Goal: Task Accomplishment & Management: Manage account settings

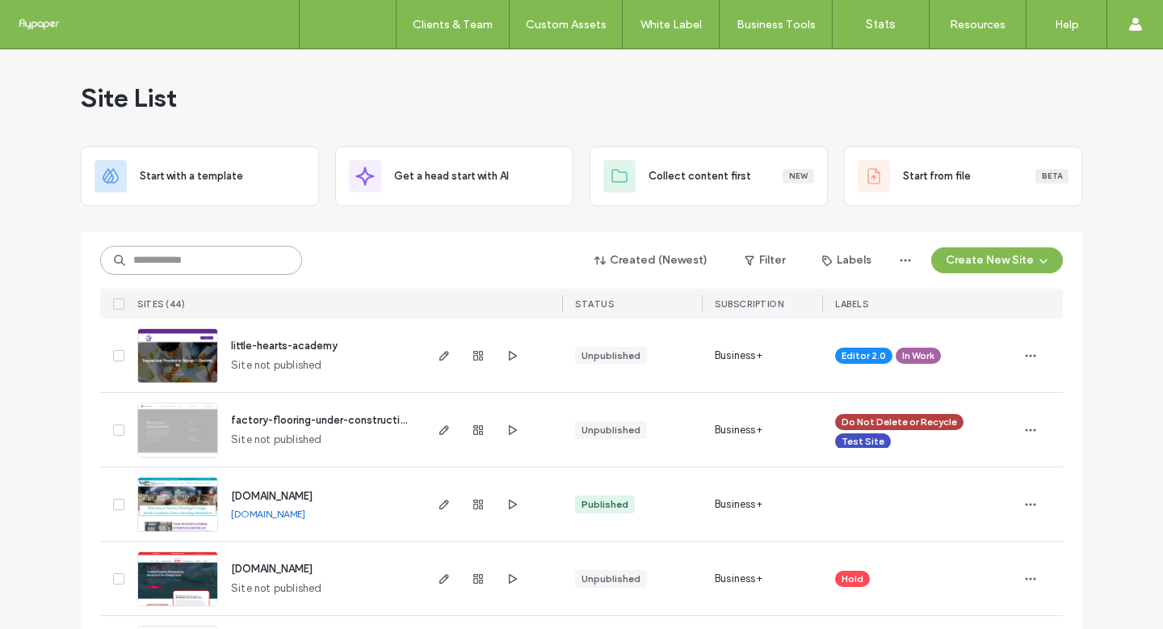
click at [280, 257] on input at bounding box center [201, 260] width 202 height 29
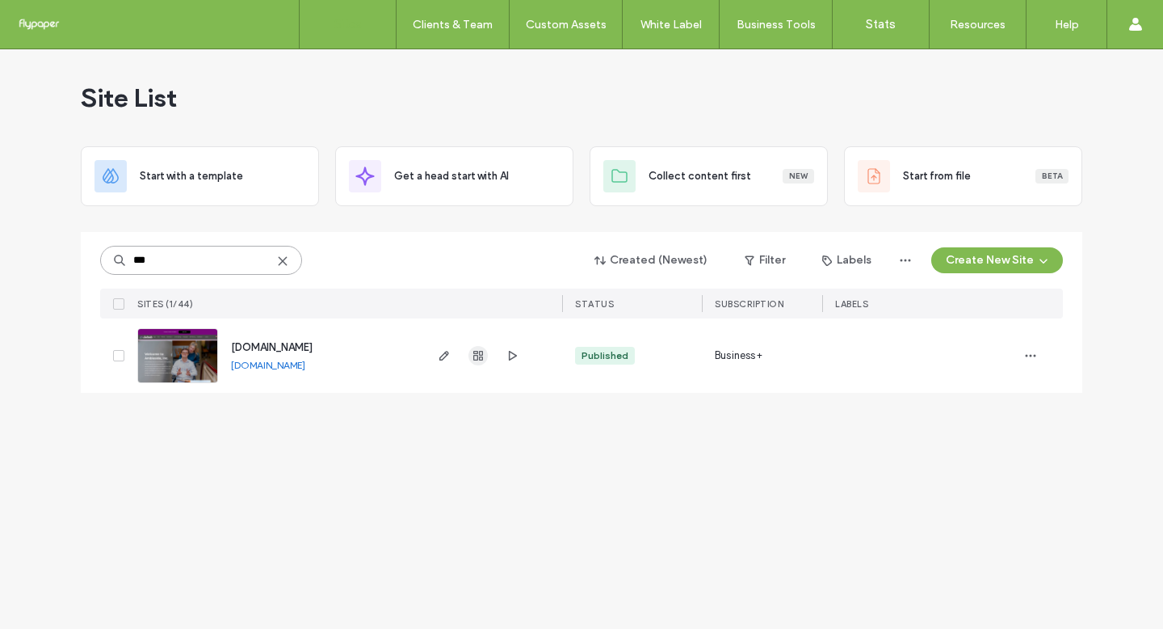
type input "***"
click at [472, 354] on icon "button" at bounding box center [478, 355] width 13 height 13
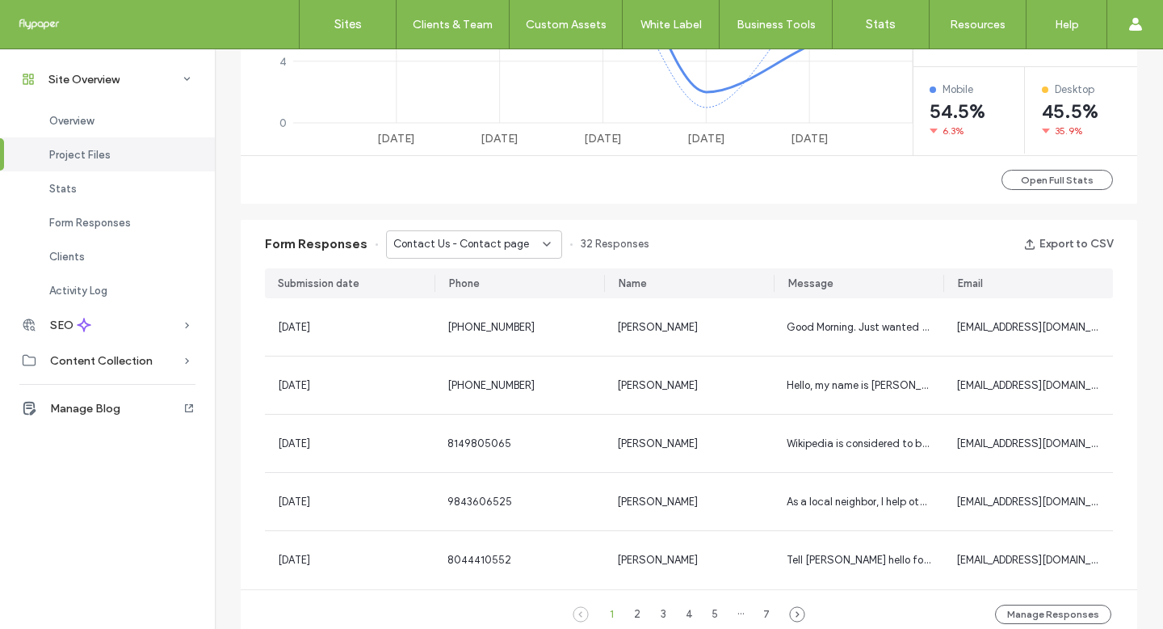
scroll to position [929, 0]
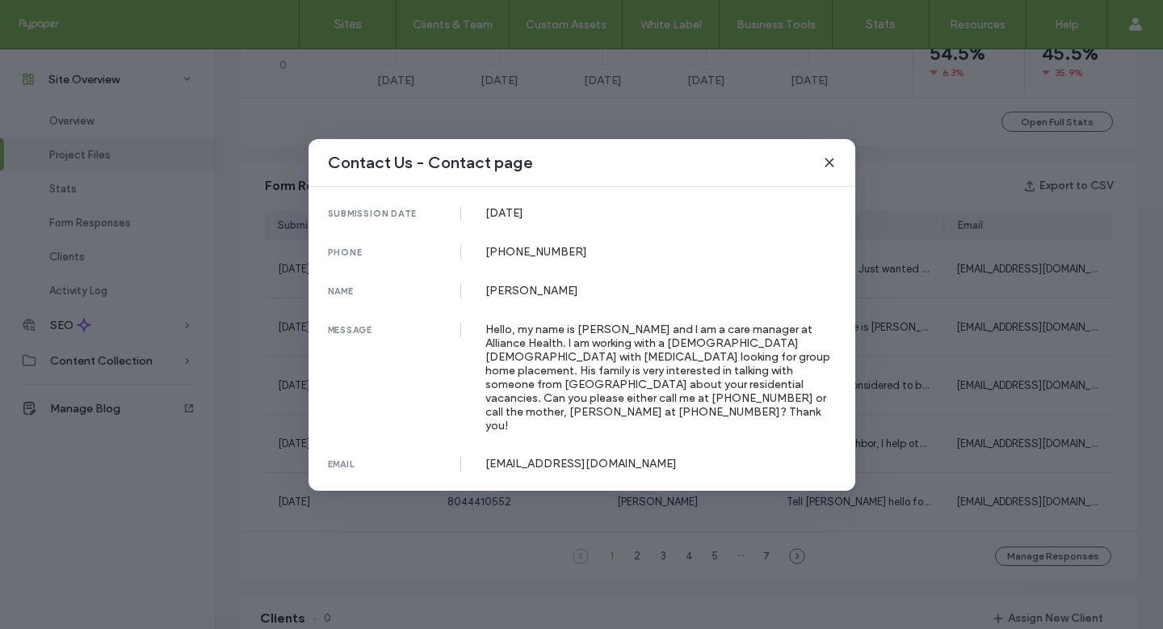
click at [989, 323] on div "Contact Us - Contact page submission date 25 Sep, 2025 phone 984-359-9641 name …" at bounding box center [581, 314] width 1163 height 629
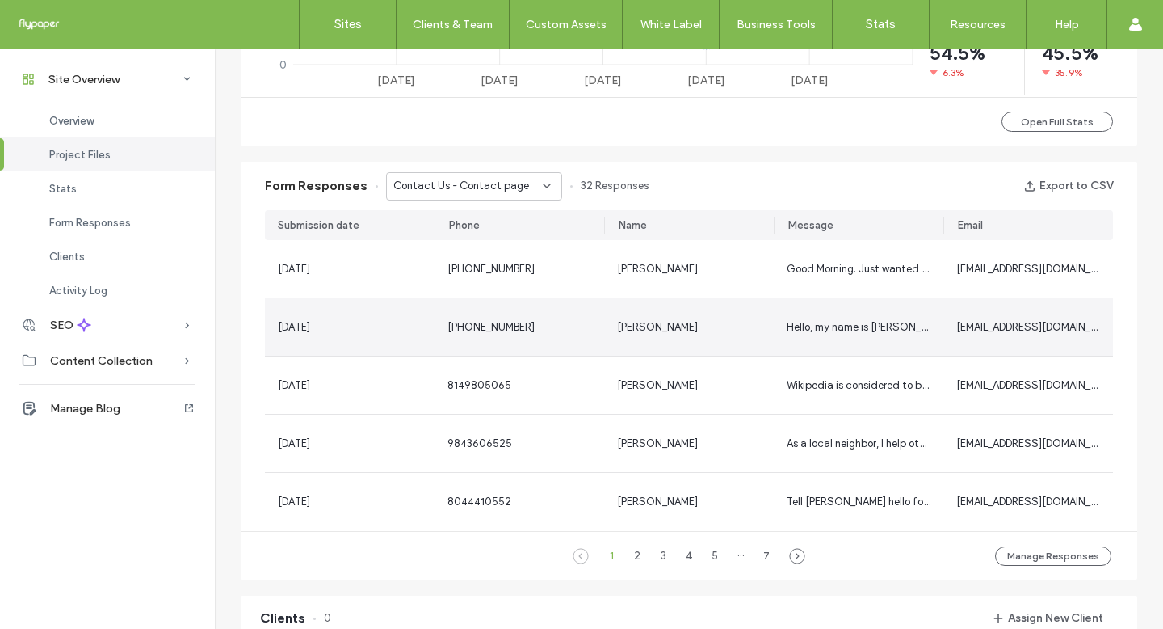
click at [973, 332] on span "hcreech@alliancehealthplan.org" at bounding box center [1038, 327] width 165 height 12
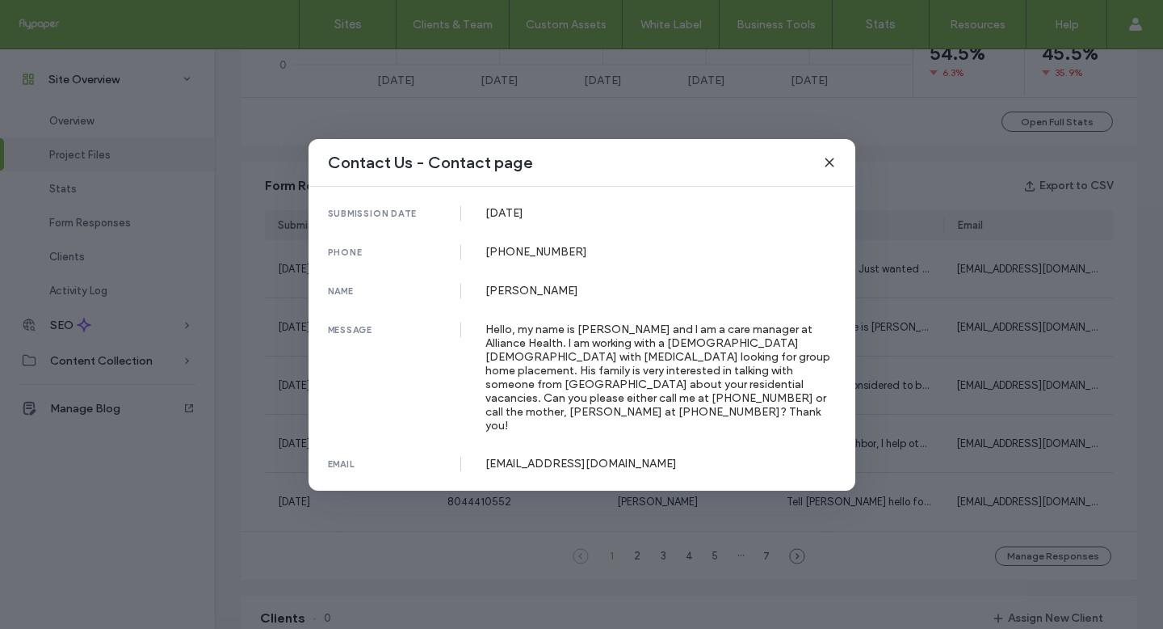
click at [973, 332] on div "Contact Us - Contact page submission date 25 Sep, 2025 phone 984-359-9641 name …" at bounding box center [581, 314] width 1163 height 629
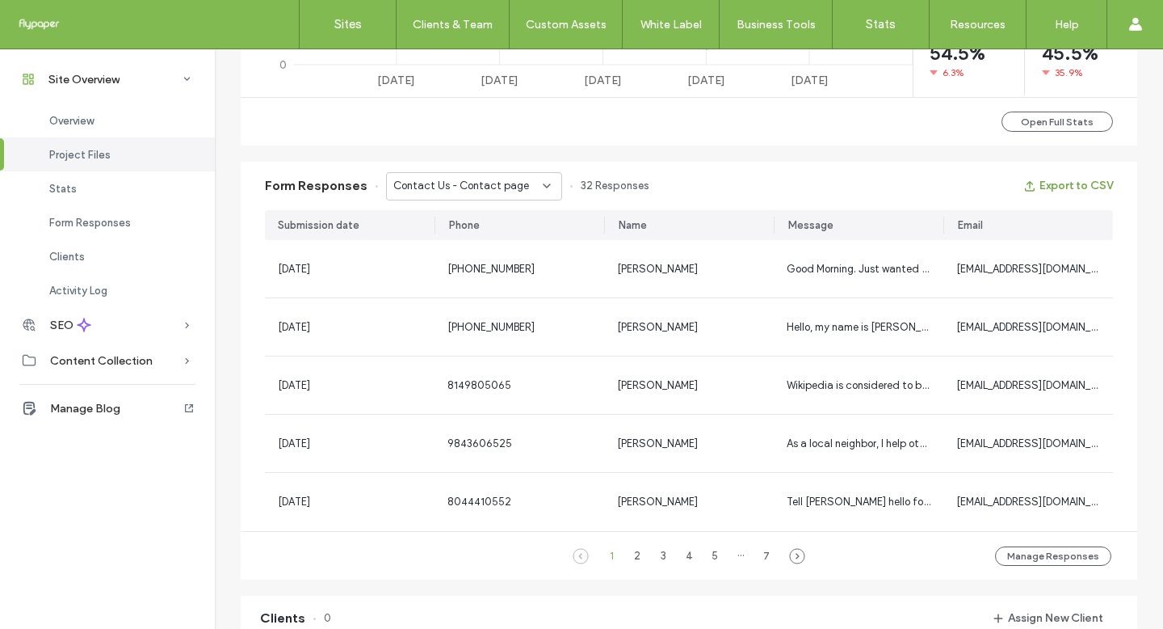
click at [1042, 192] on button "Export to CSV" at bounding box center [1069, 186] width 90 height 26
click at [497, 188] on span "Contact Us - Contact page" at bounding box center [461, 186] width 136 height 16
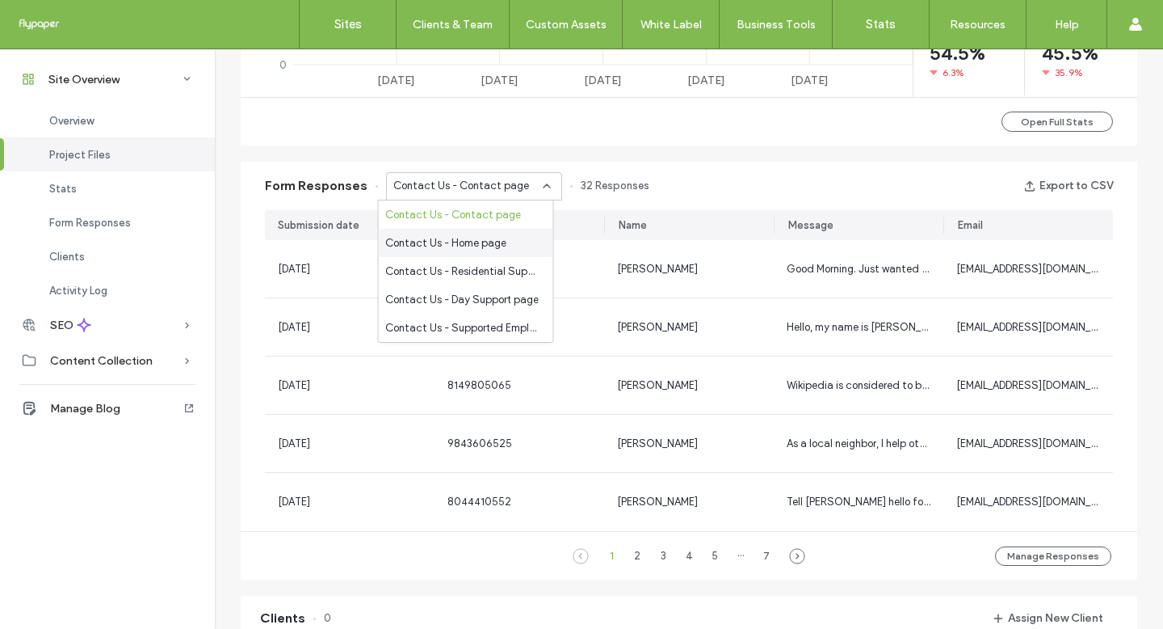
click at [494, 238] on span "Contact Us - Home page" at bounding box center [445, 243] width 121 height 16
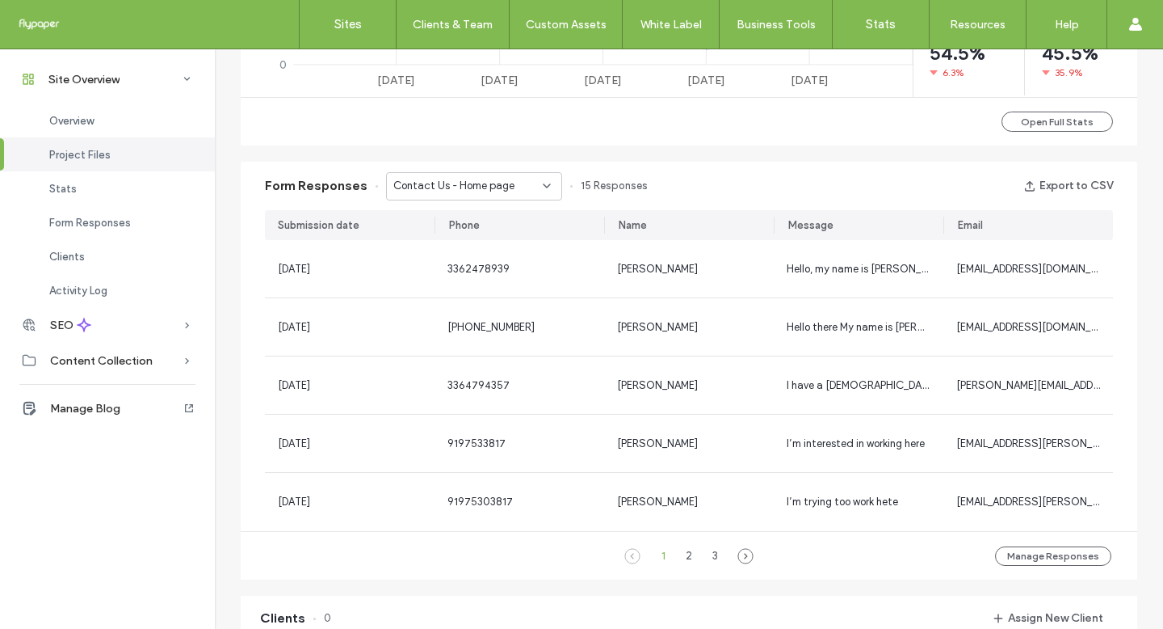
click at [512, 186] on div "Contact Us - Home page" at bounding box center [467, 186] width 149 height 16
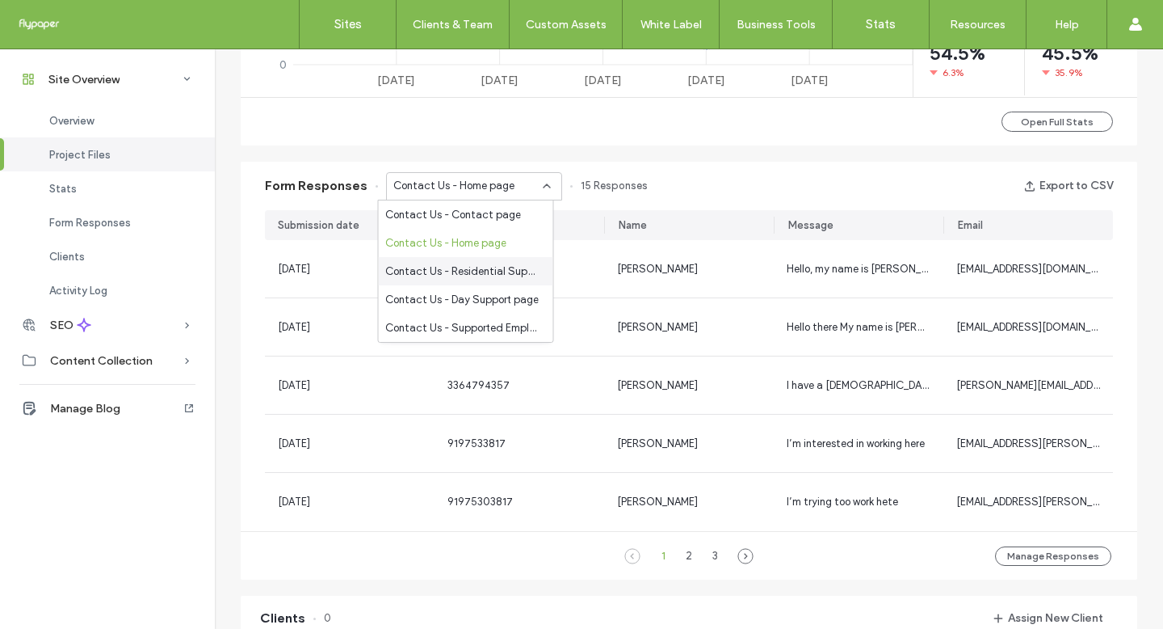
click at [481, 273] on span "Contact Us - Residential Supports page" at bounding box center [462, 271] width 155 height 16
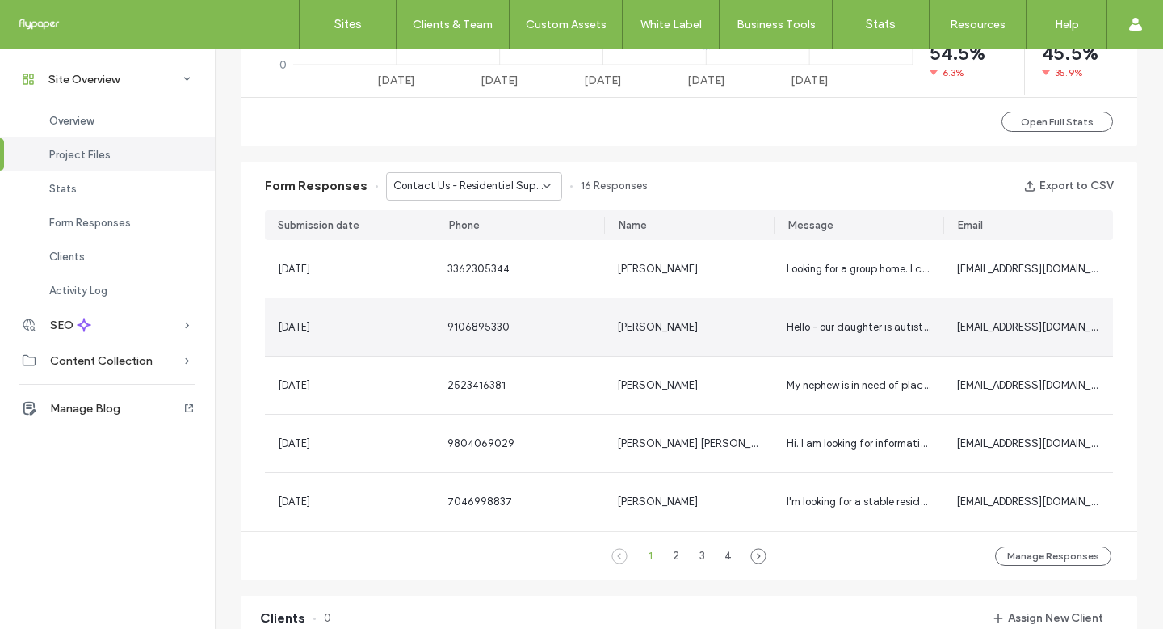
click at [537, 365] on div "2523416381" at bounding box center [520, 384] width 170 height 57
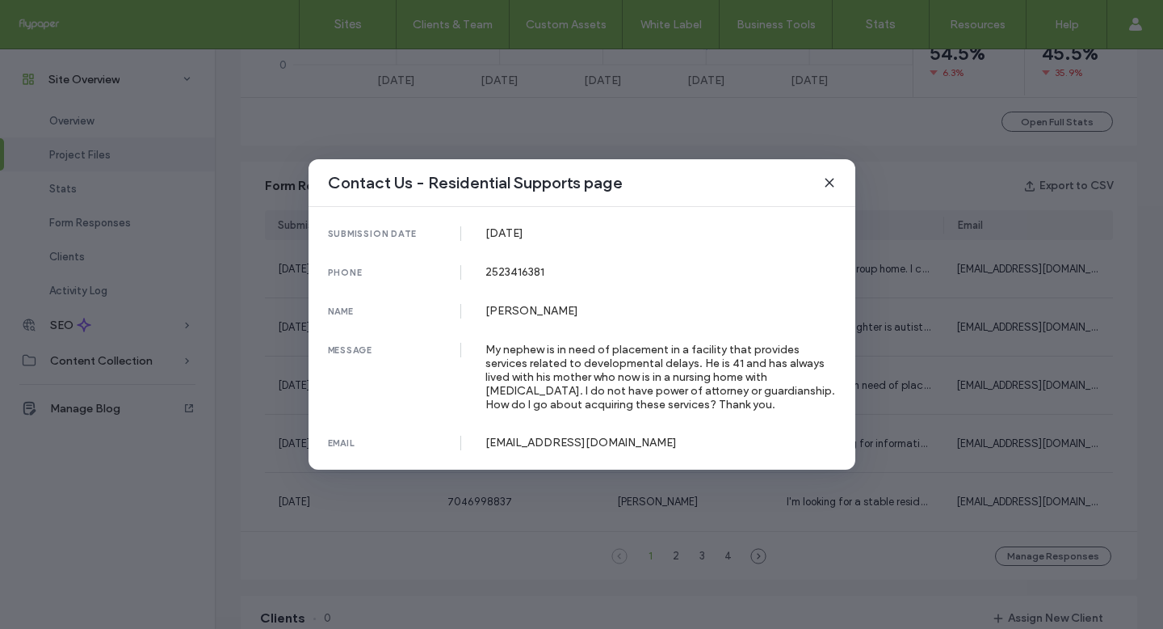
click at [943, 313] on div "Contact Us - Residential Supports page submission date 26 Sep, 2025 phone 25234…" at bounding box center [581, 314] width 1163 height 629
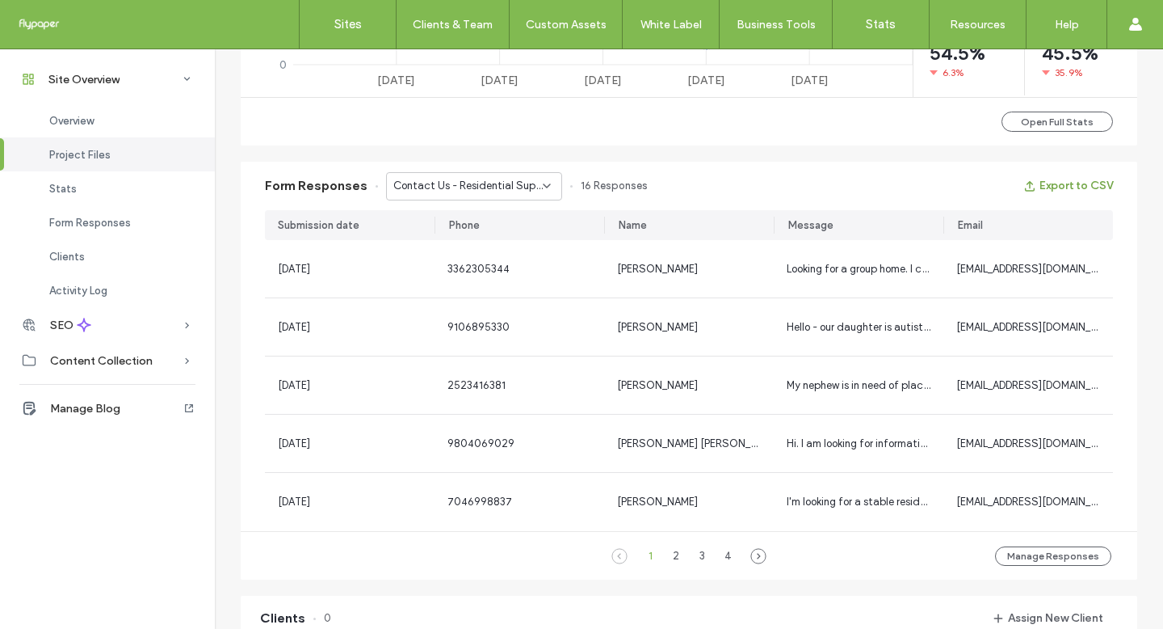
click at [1031, 187] on span "button" at bounding box center [1032, 186] width 16 height 24
click at [490, 190] on span "Contact Us - Residential Supports page" at bounding box center [467, 186] width 149 height 16
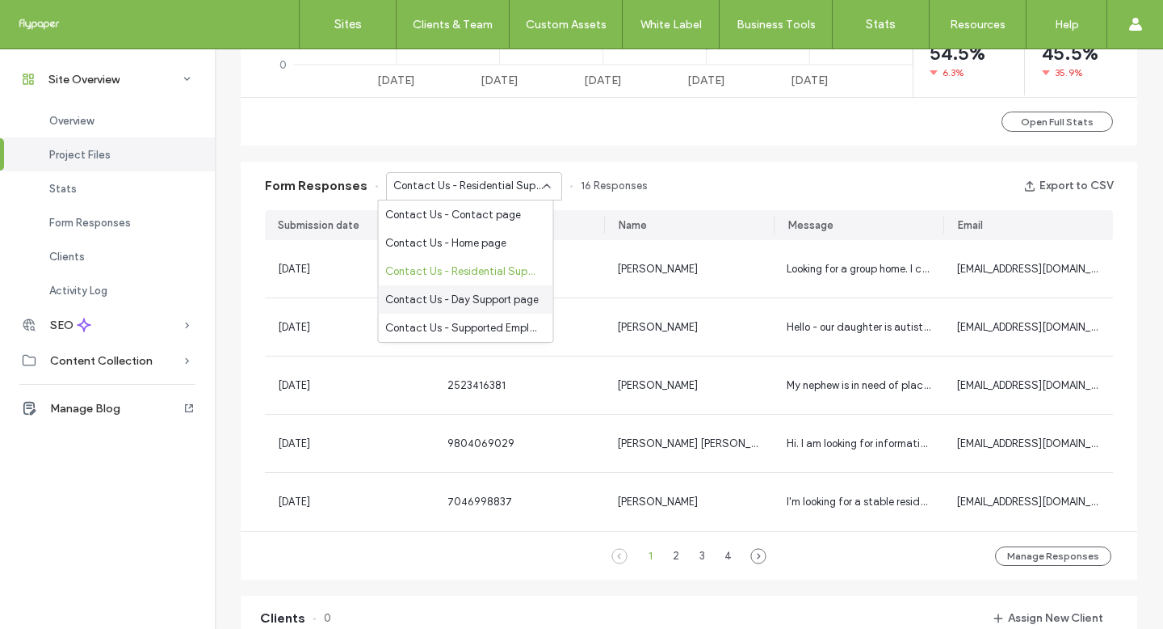
click at [484, 296] on span "Contact Us - Day Support page" at bounding box center [461, 300] width 153 height 16
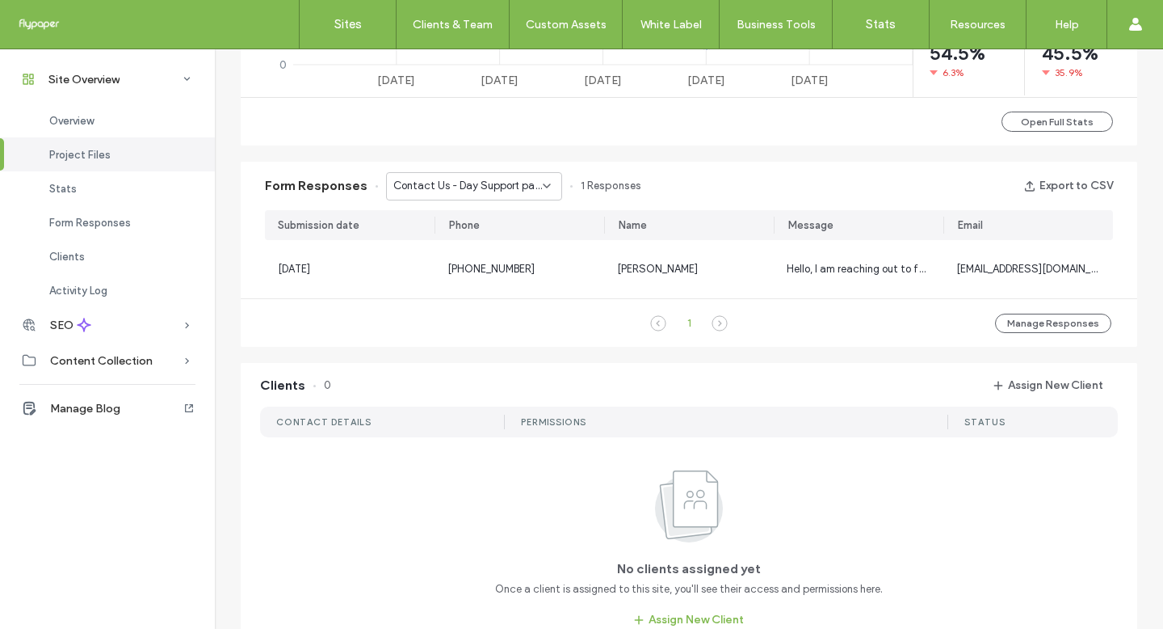
click at [494, 188] on span "Contact Us - Day Support page" at bounding box center [467, 186] width 149 height 16
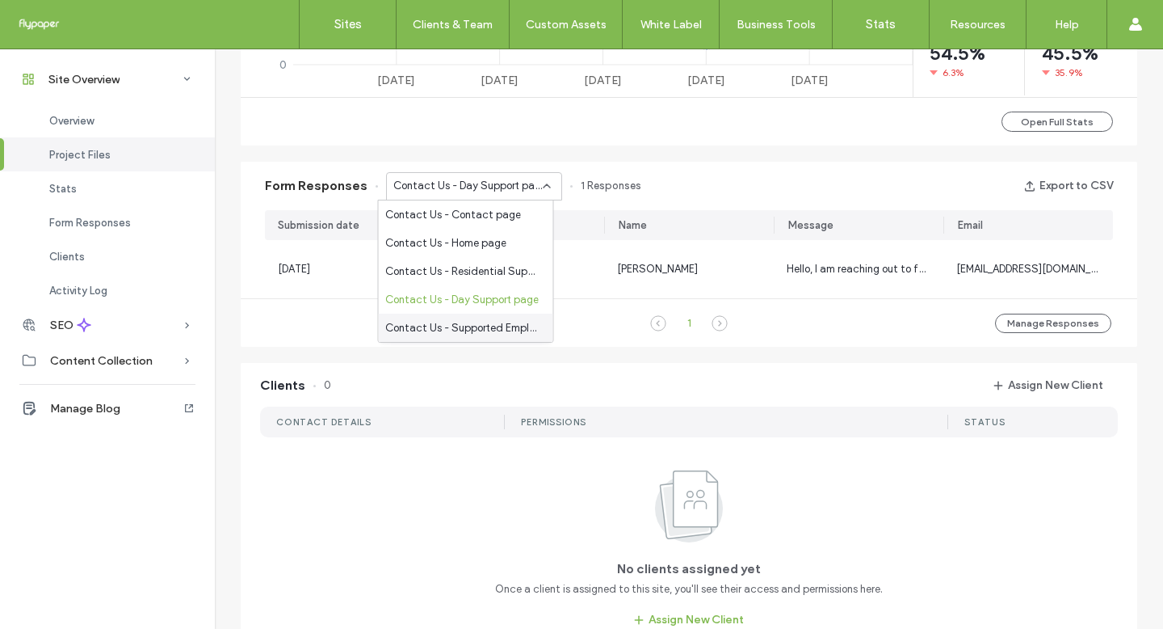
click at [488, 328] on span "Contact Us - Supported Employment page" at bounding box center [462, 328] width 155 height 16
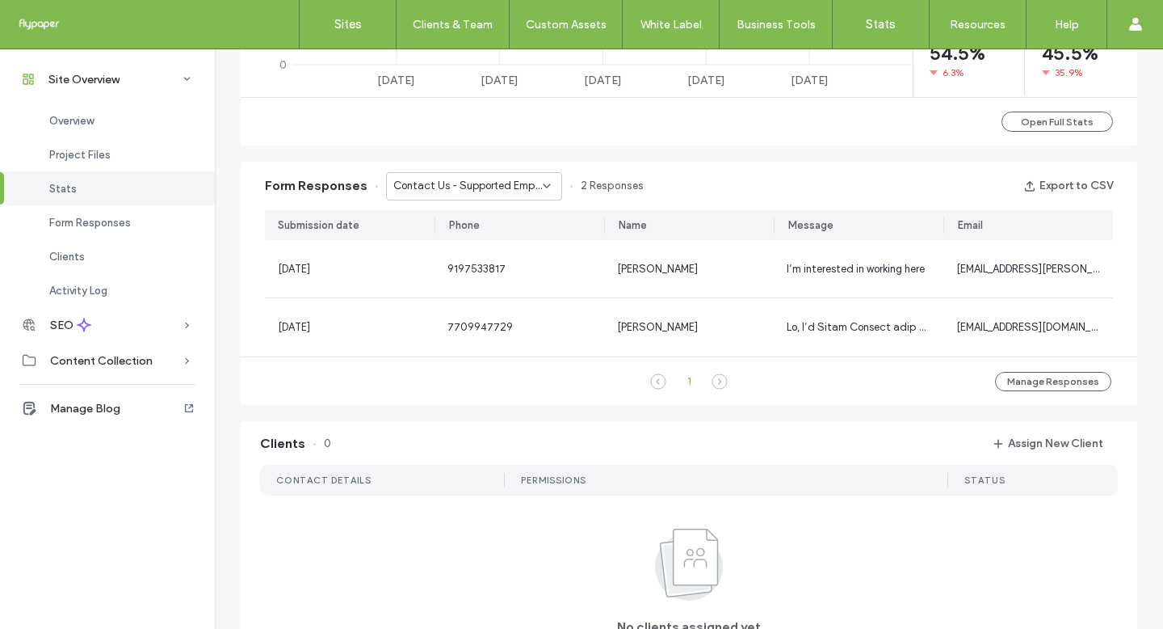
scroll to position [51, 0]
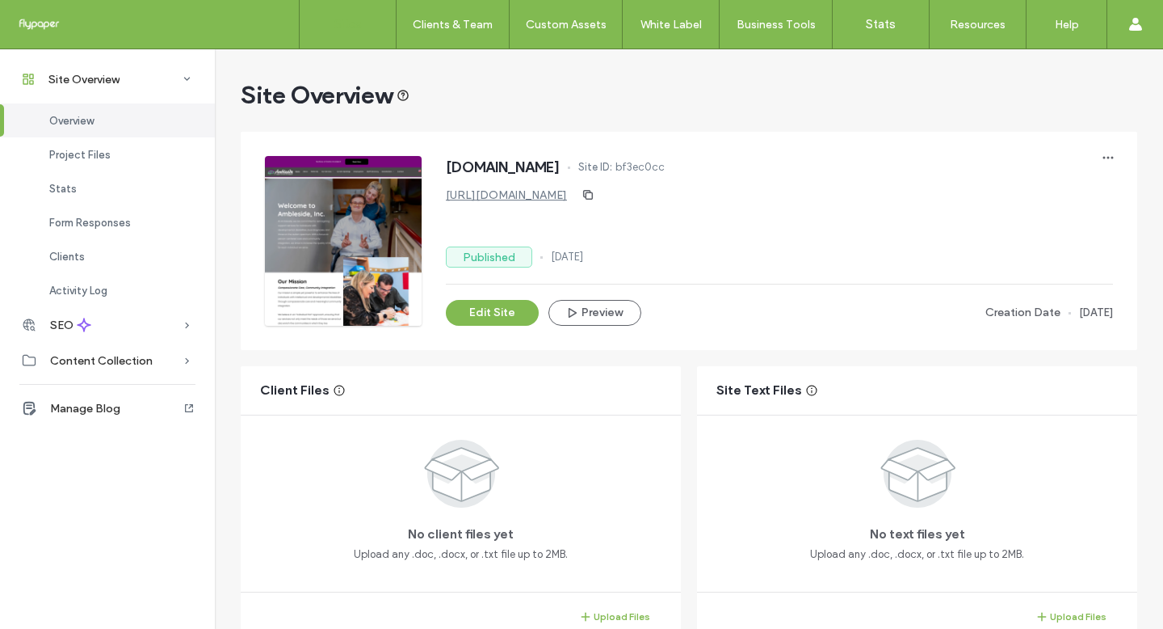
click at [354, 8] on link "Sites" at bounding box center [348, 24] width 96 height 48
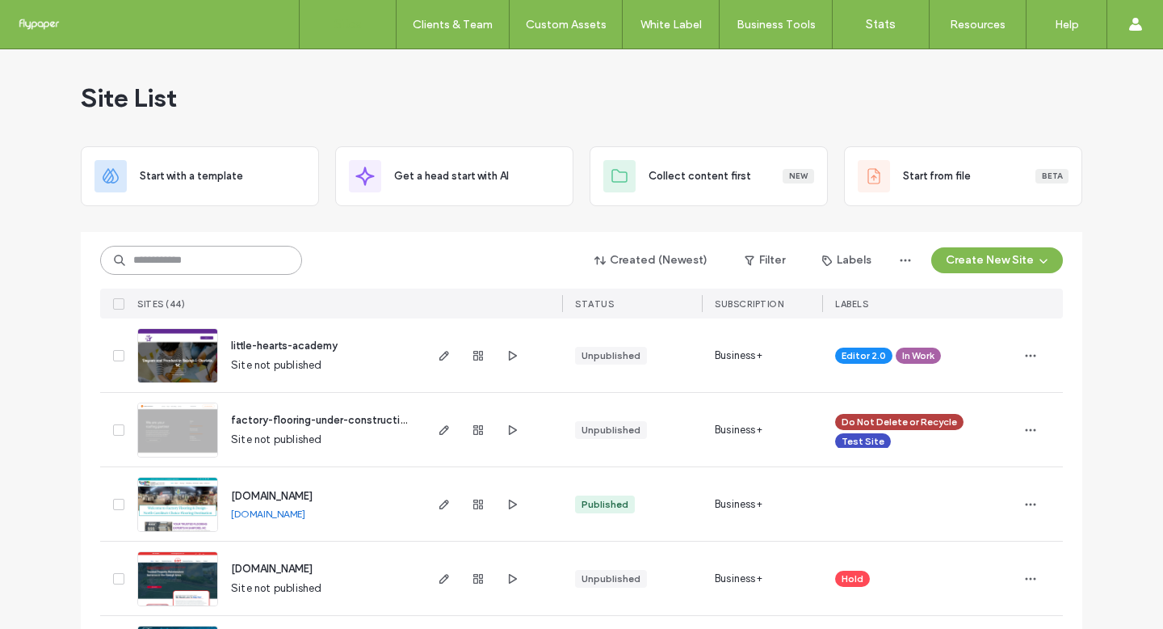
click at [225, 263] on input at bounding box center [201, 260] width 202 height 29
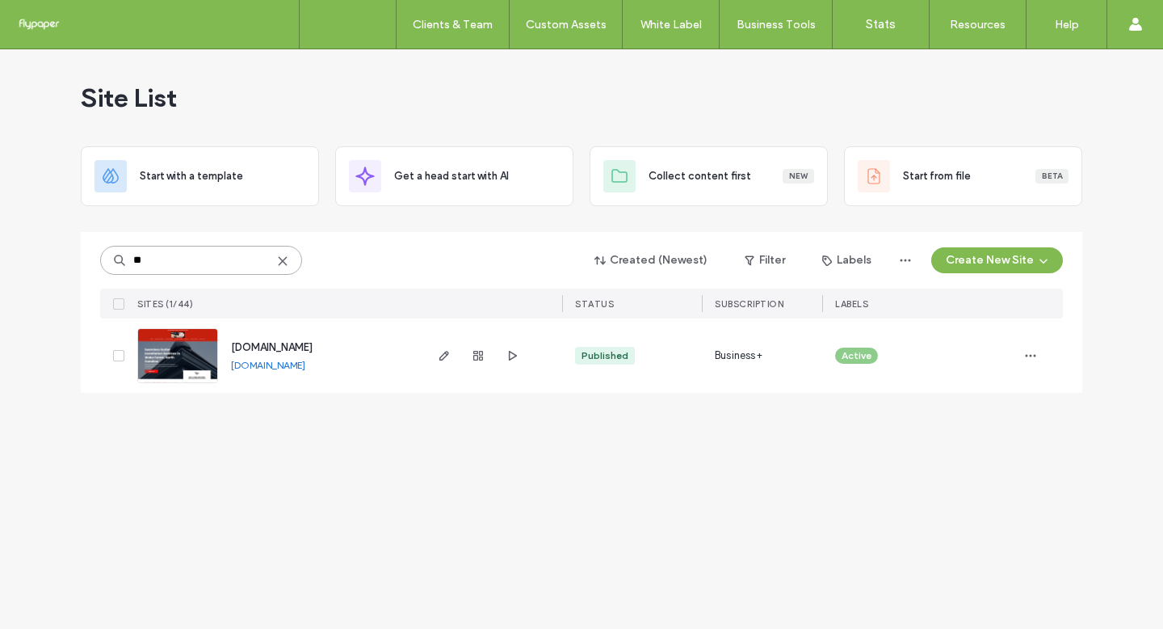
type input "**"
click at [481, 352] on icon "button" at bounding box center [478, 355] width 13 height 13
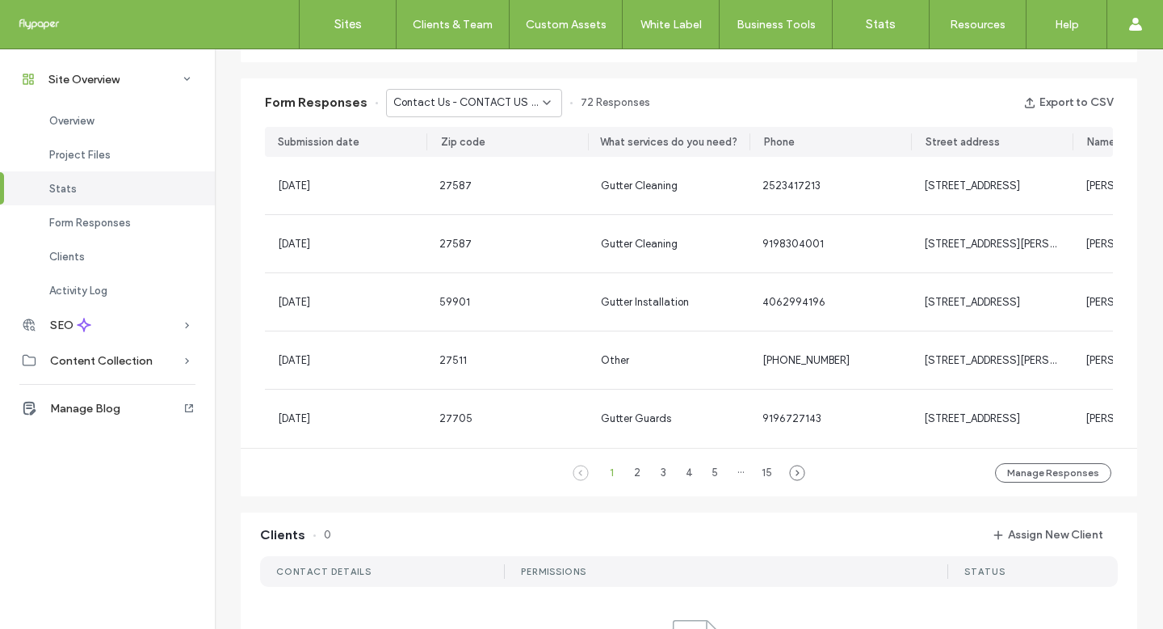
scroll to position [1101, 0]
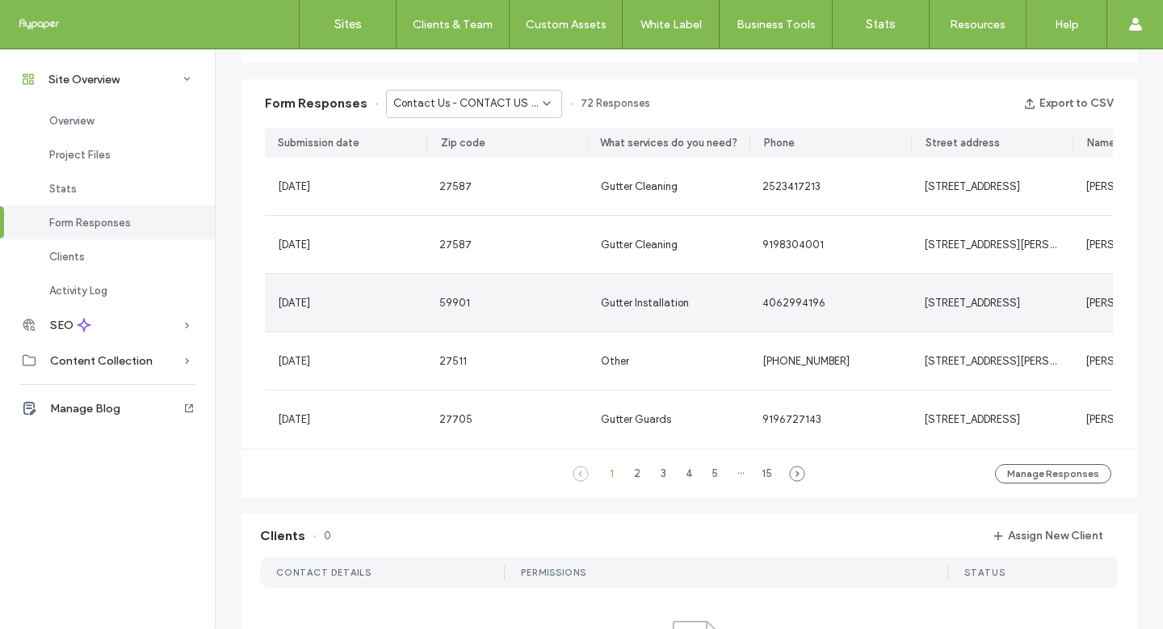
scroll to position [940, 0]
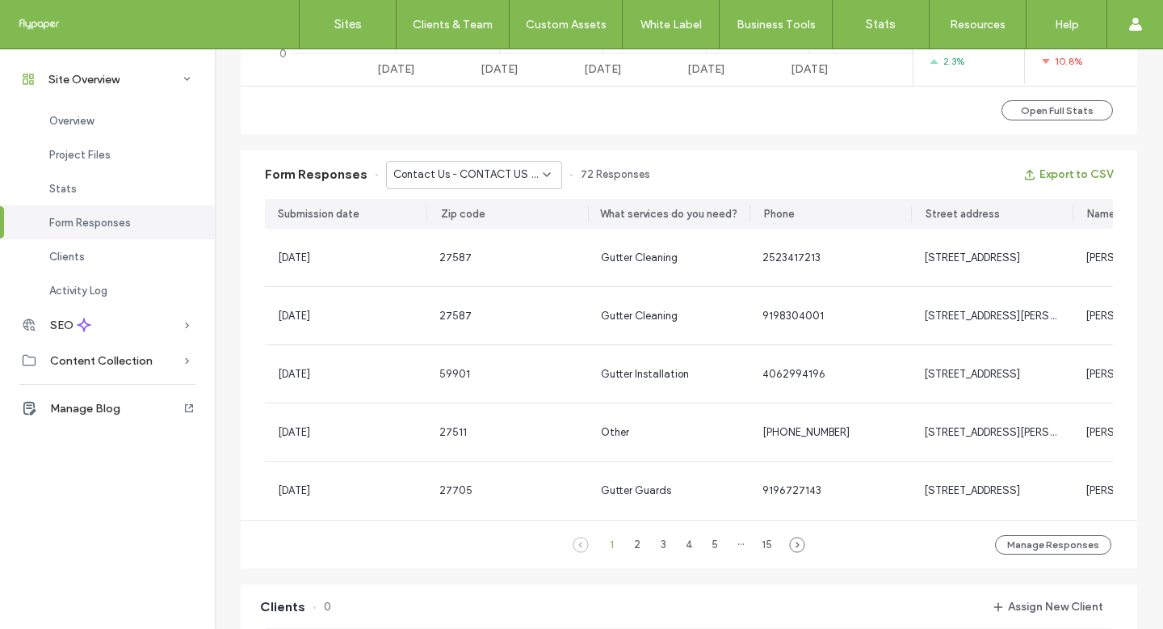
click at [1074, 171] on button "Export to CSV" at bounding box center [1069, 175] width 90 height 26
click at [502, 181] on span "Contact Us - CONTACT US page" at bounding box center [467, 174] width 149 height 16
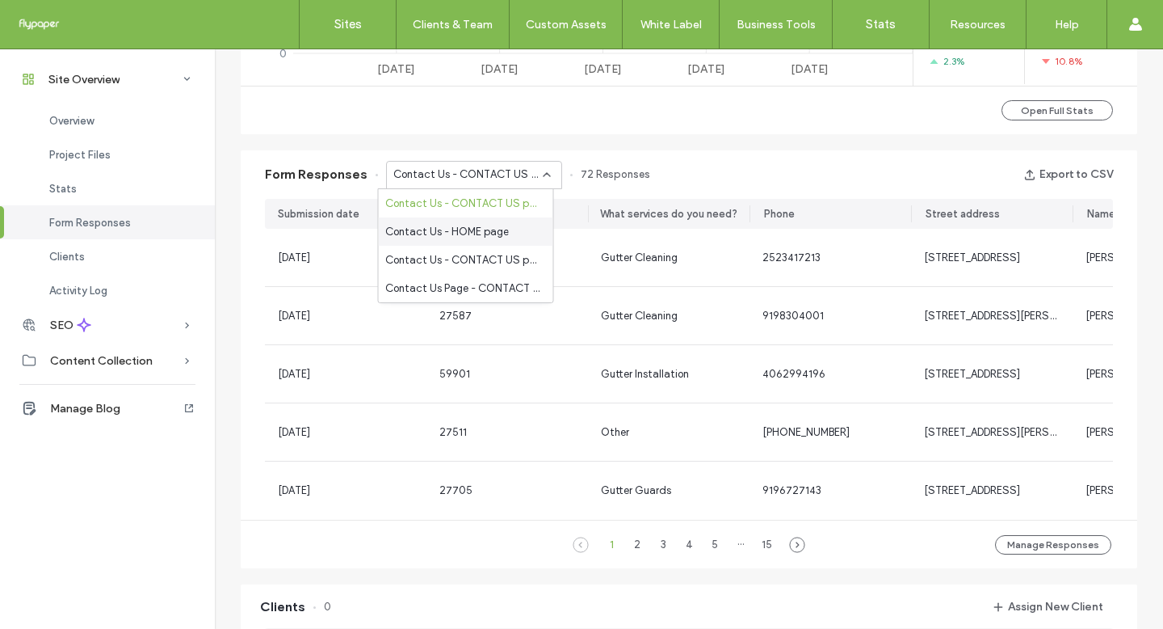
click at [511, 230] on div "Contact Us - HOME page" at bounding box center [466, 231] width 174 height 28
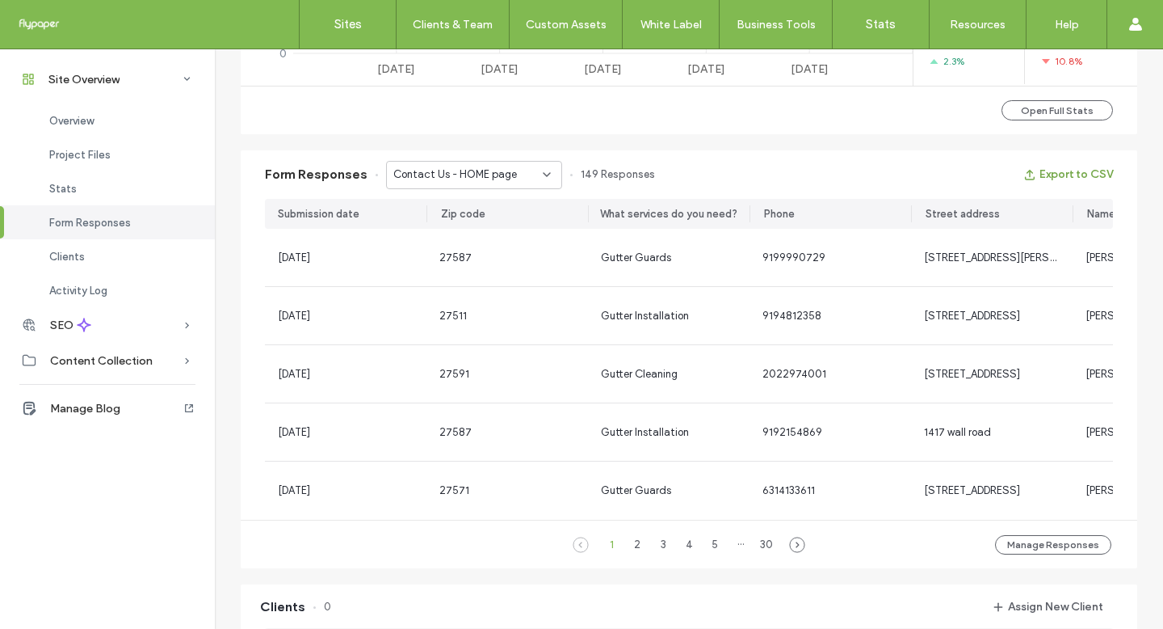
click at [1070, 170] on button "Export to CSV" at bounding box center [1069, 175] width 90 height 26
click at [498, 176] on span "Contact Us - HOME page" at bounding box center [455, 174] width 124 height 16
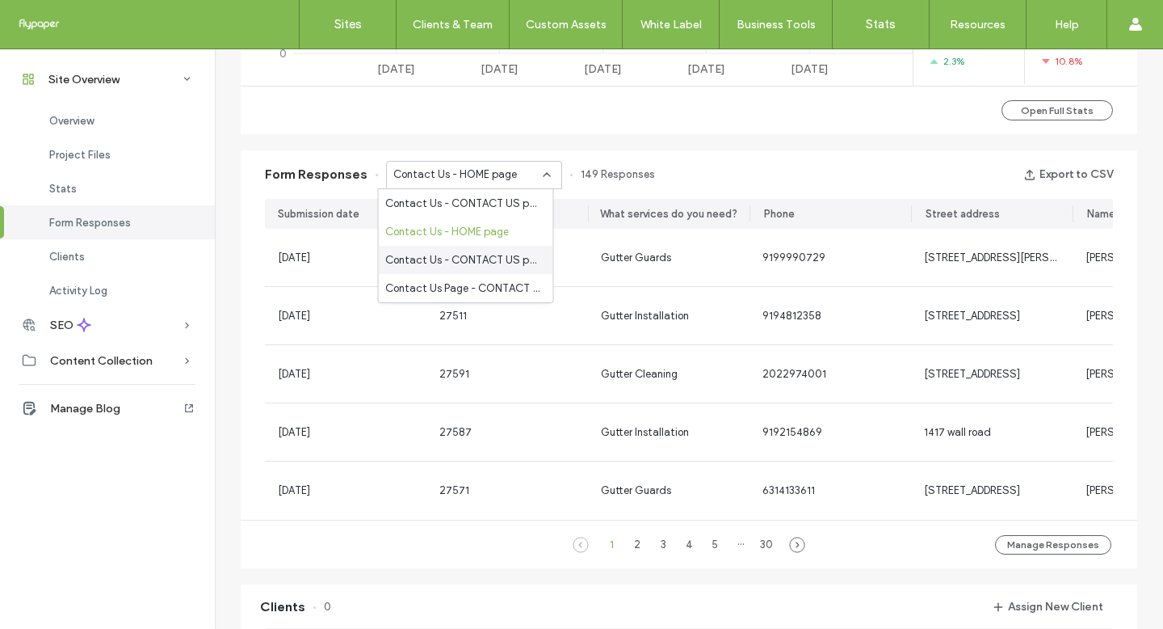
click at [507, 263] on span "Contact Us - CONTACT US page" at bounding box center [462, 260] width 155 height 16
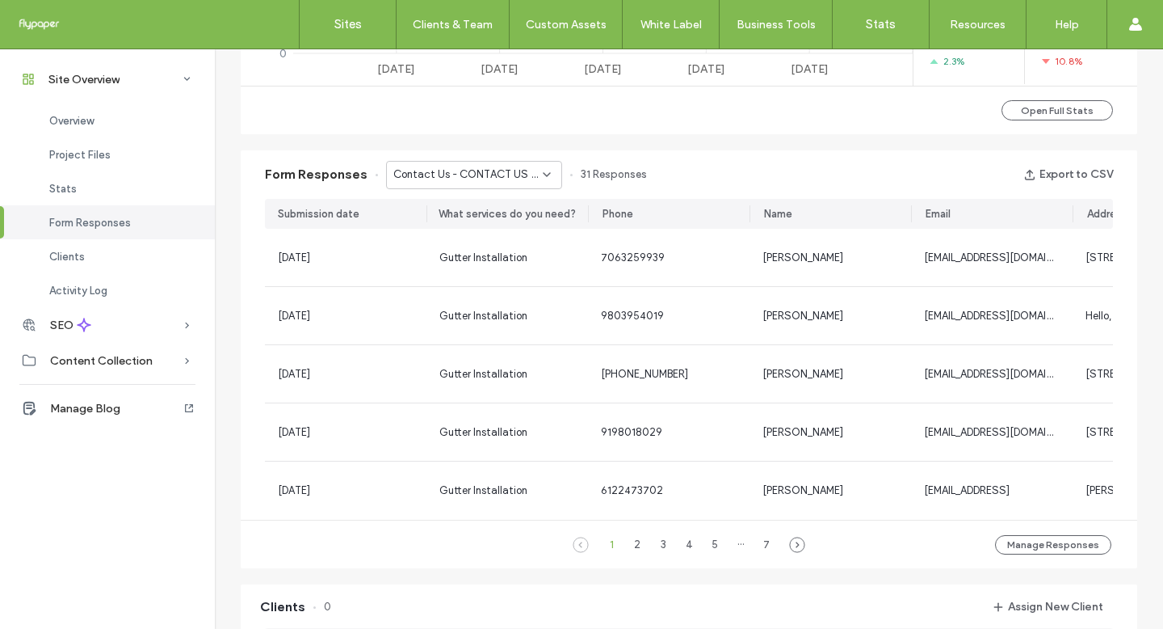
click at [1129, 179] on div "Form Responses Contact Us - CONTACT US page 31 Responses Export to CSV" at bounding box center [689, 174] width 897 height 48
click at [1105, 178] on button "Export to CSV" at bounding box center [1069, 175] width 90 height 26
click at [419, 188] on div "Contact Us - CONTACT US page" at bounding box center [474, 175] width 176 height 28
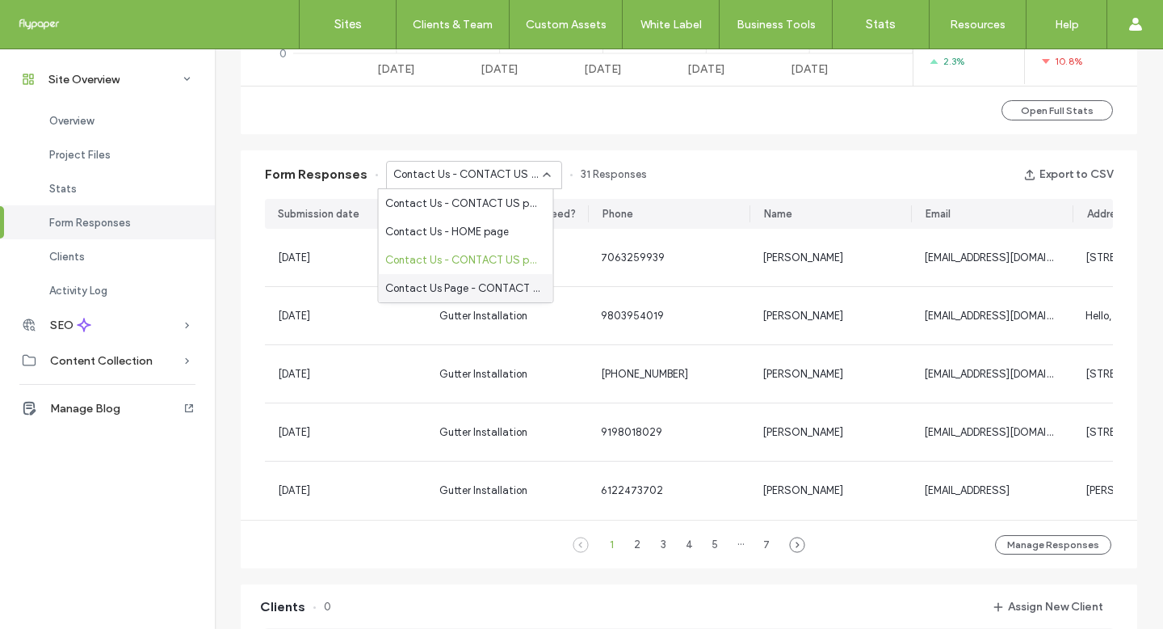
click at [452, 292] on span "Contact Us Page - CONTACT US page" at bounding box center [462, 288] width 155 height 16
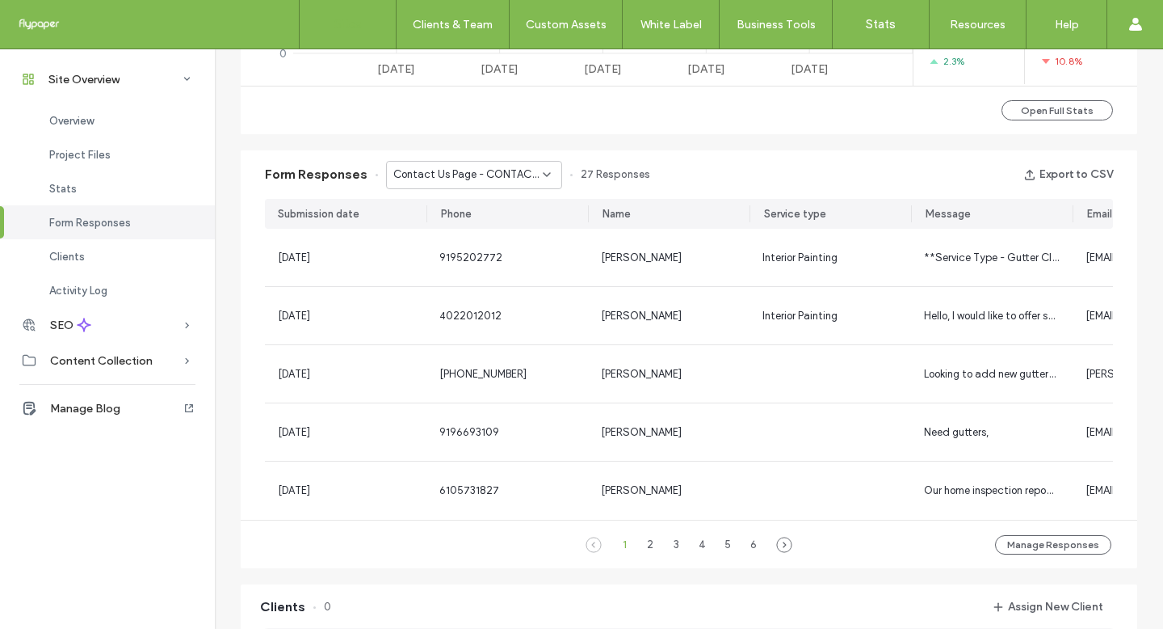
click at [352, 40] on link "Sites" at bounding box center [348, 24] width 96 height 48
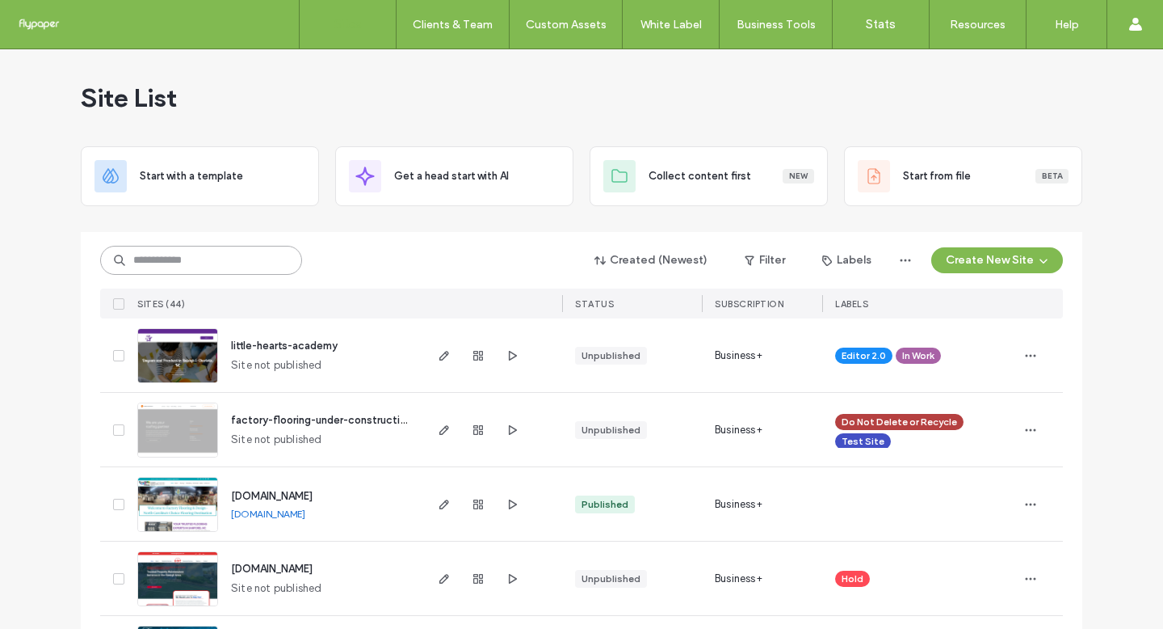
click at [276, 255] on input at bounding box center [201, 260] width 202 height 29
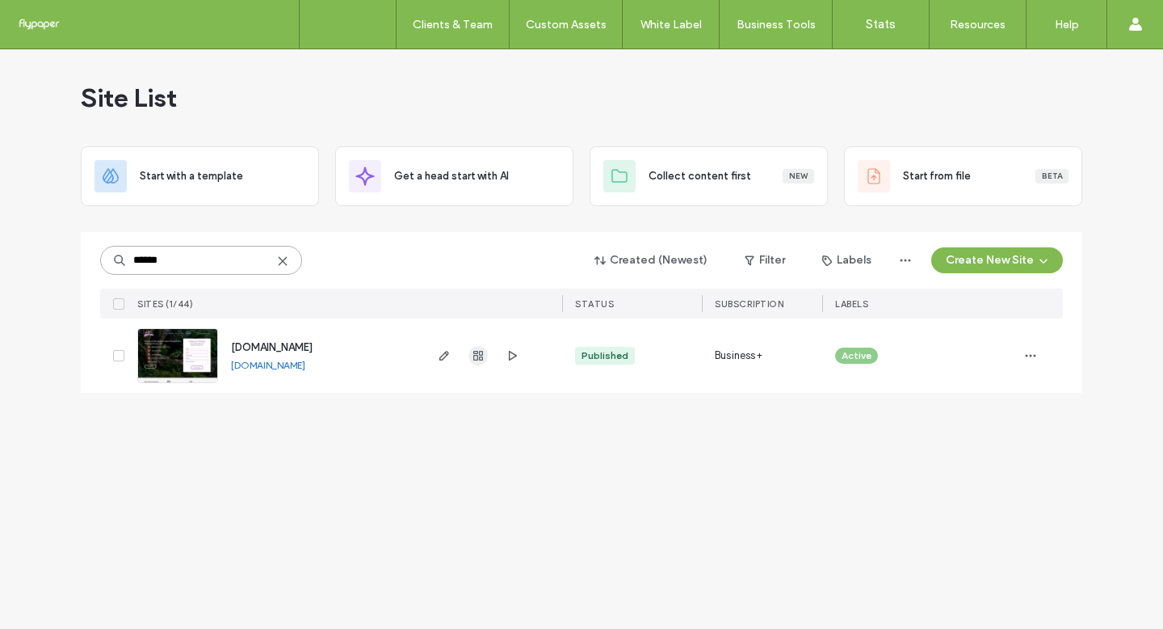
type input "******"
click at [478, 350] on icon "button" at bounding box center [478, 355] width 13 height 13
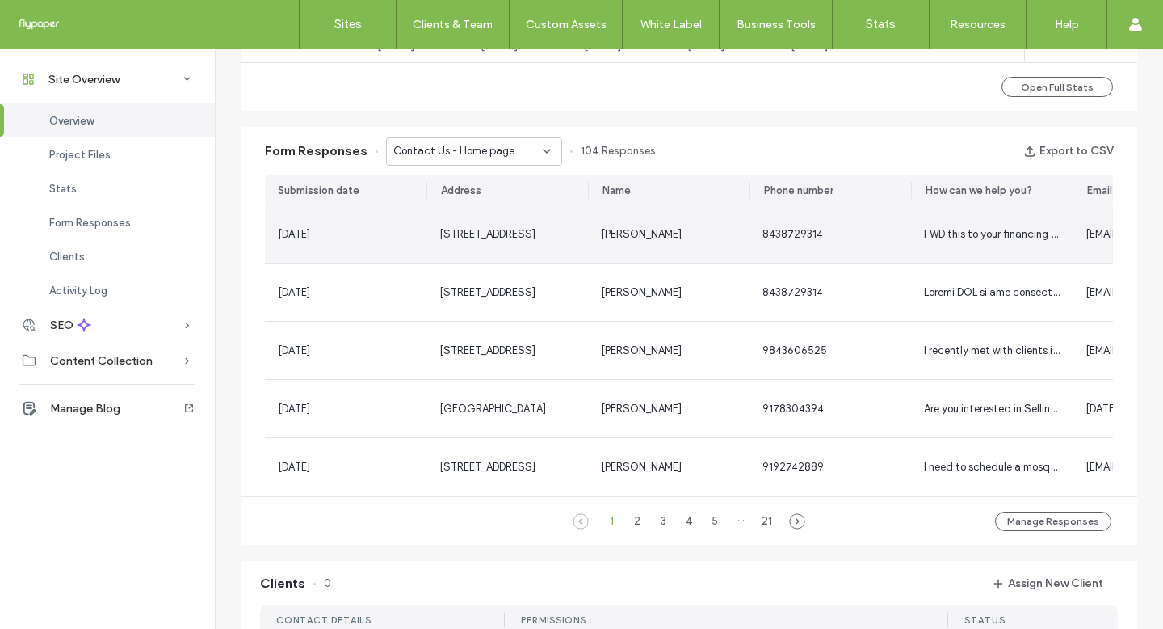
scroll to position [998, 0]
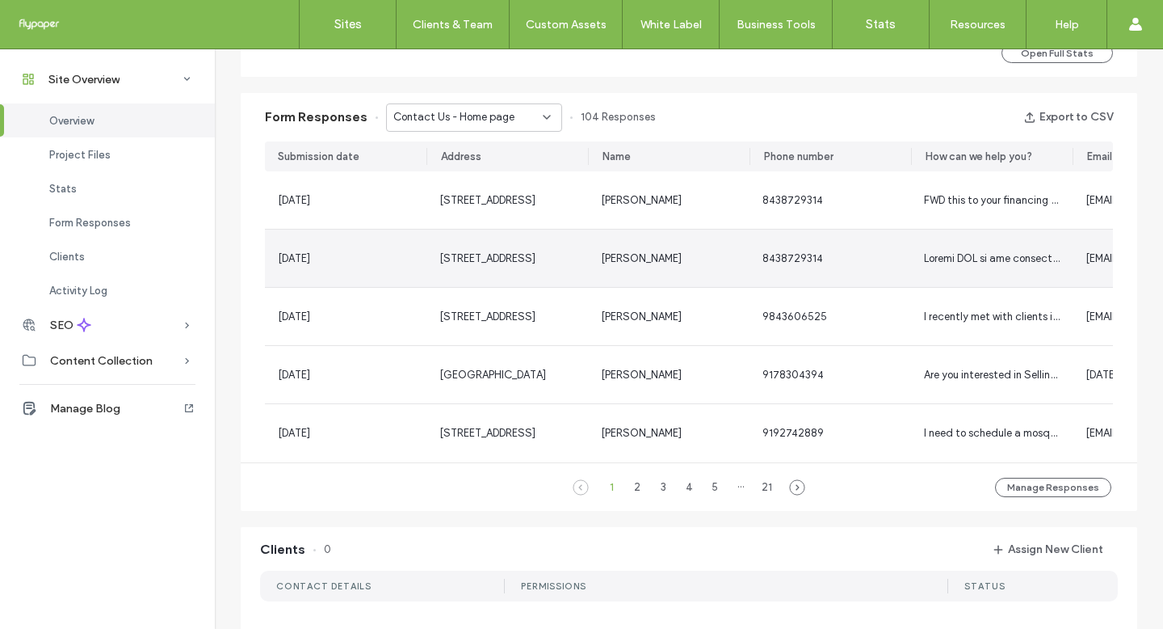
click at [843, 268] on div "8438729314" at bounding box center [831, 257] width 162 height 57
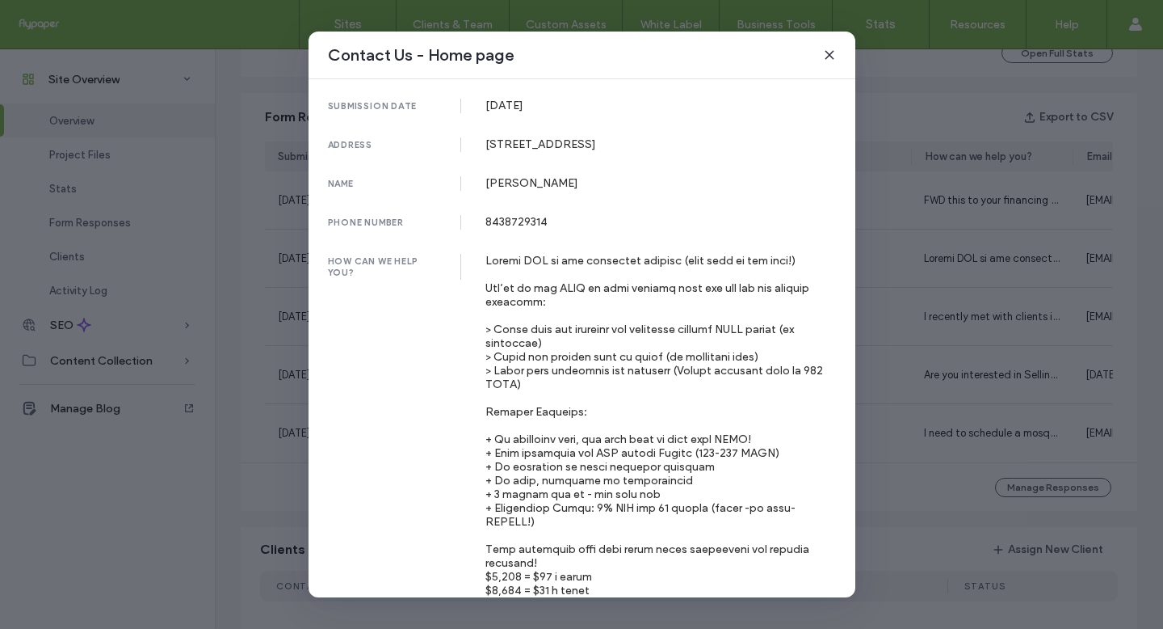
click at [946, 326] on div "Contact Us - Home page submission date 19 Sep, 2025 address 295 Seven Farms Dri…" at bounding box center [581, 314] width 1163 height 629
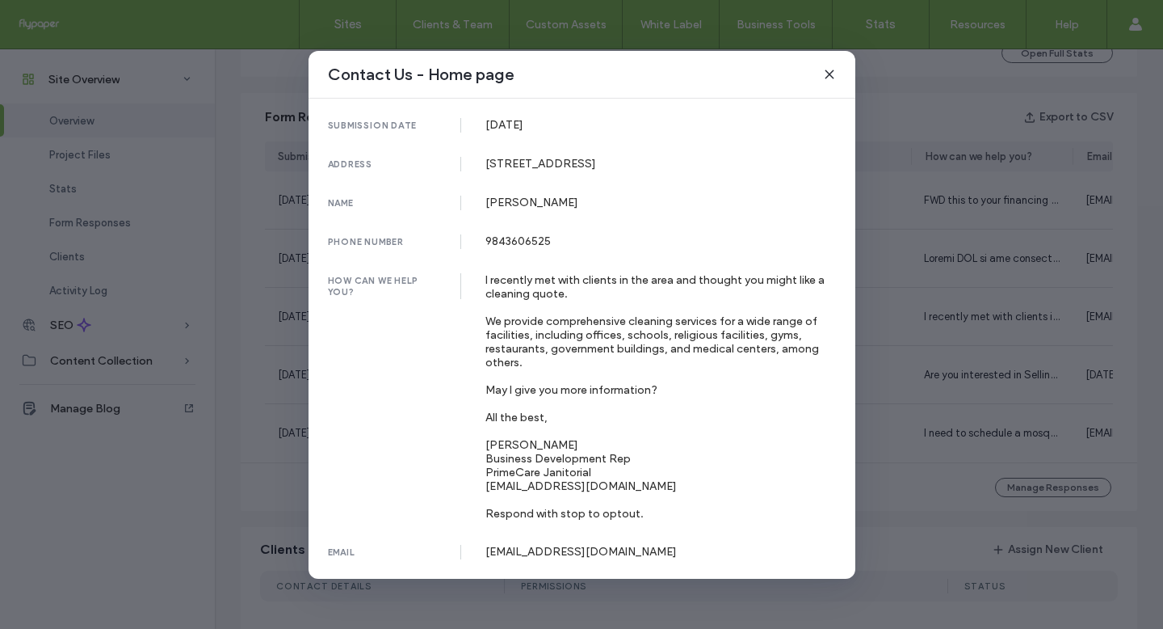
click at [953, 313] on div "Contact Us - Home page submission date 05 Sep, 2025 address 290 Market St UNIT …" at bounding box center [581, 314] width 1163 height 629
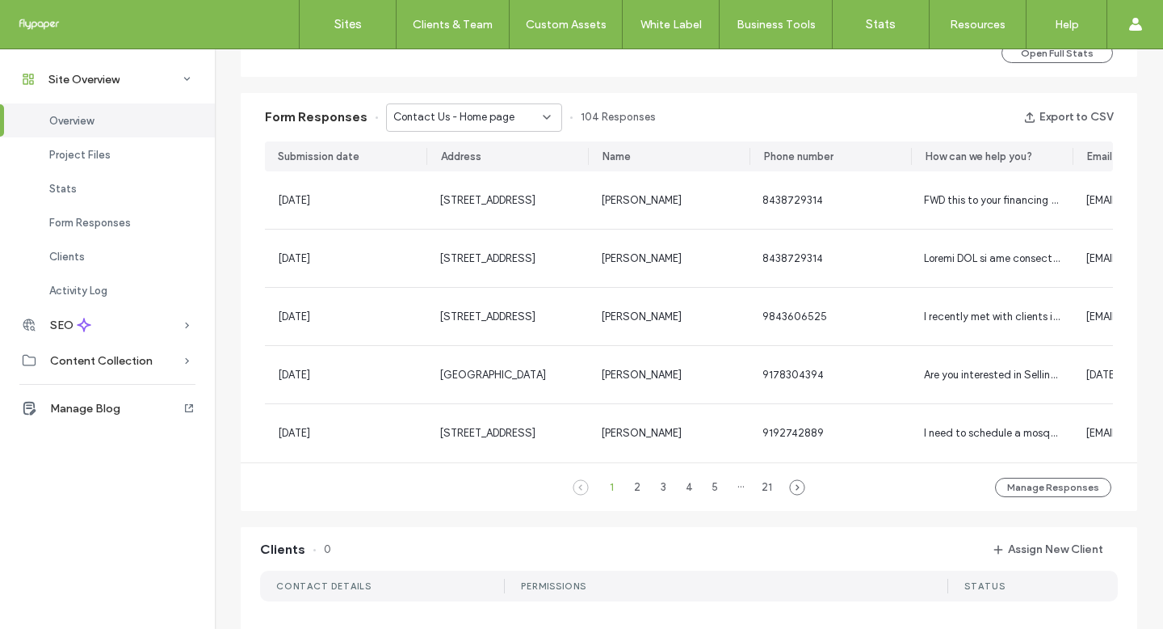
click at [553, 126] on div "Contact Us - Home page 104 Responses" at bounding box center [512, 117] width 288 height 28
click at [544, 121] on icon at bounding box center [546, 117] width 13 height 13
click at [536, 170] on div "Contact Us - Home page" at bounding box center [466, 174] width 174 height 28
click at [332, 15] on link "Sites" at bounding box center [348, 24] width 96 height 48
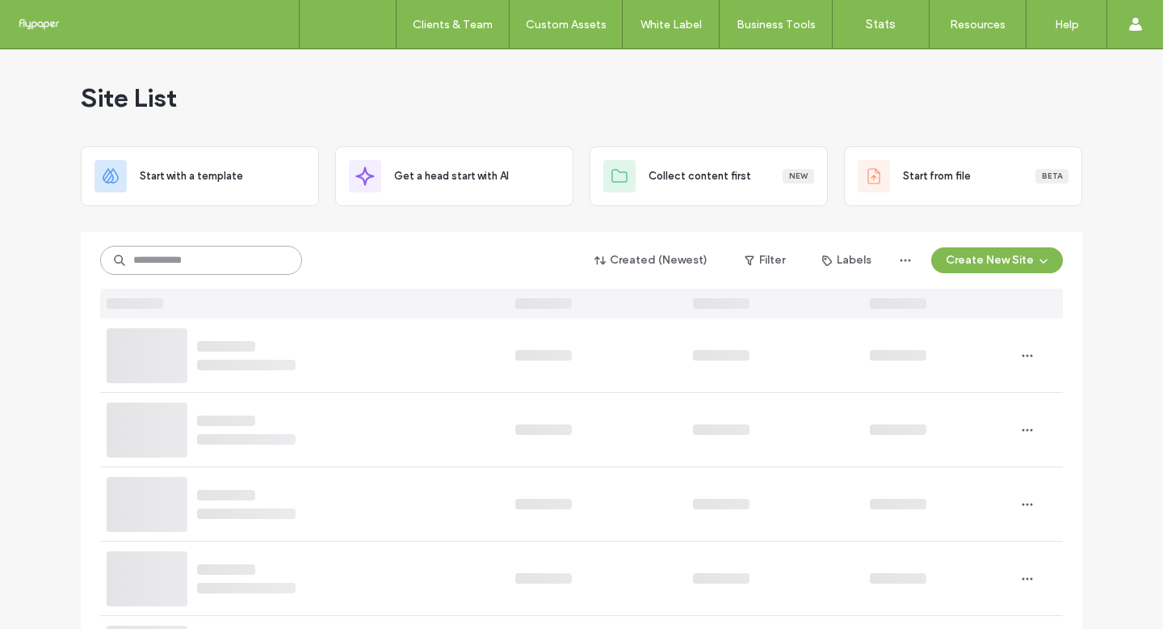
click at [227, 272] on input at bounding box center [201, 260] width 202 height 29
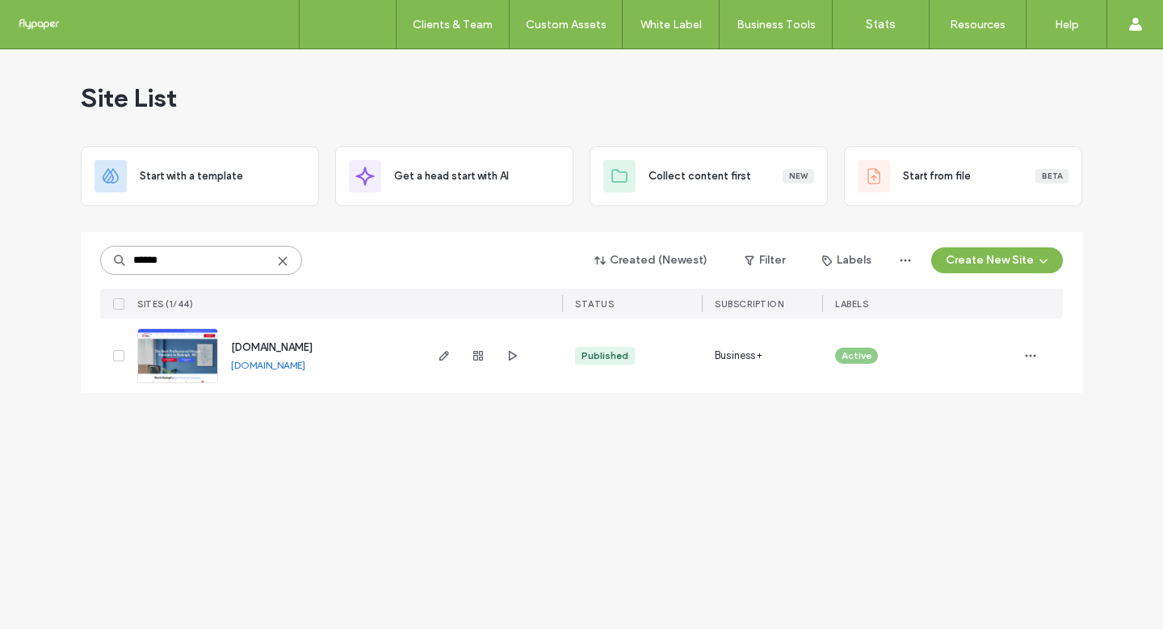
type input "******"
click at [479, 366] on div at bounding box center [478, 355] width 87 height 74
click at [479, 364] on span "button" at bounding box center [478, 355] width 19 height 19
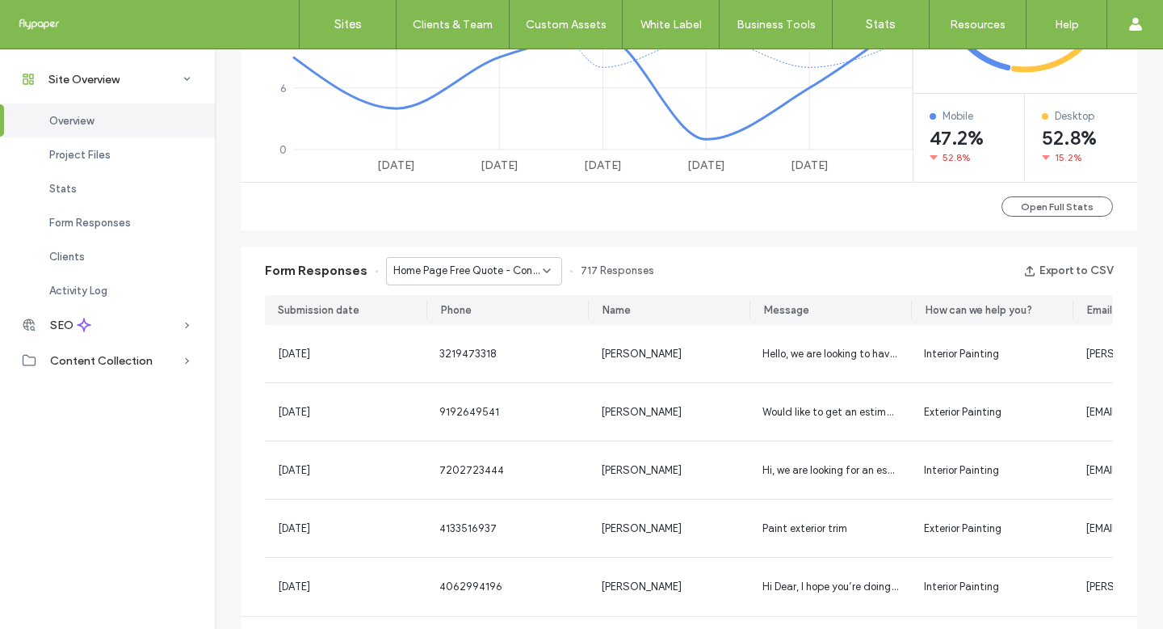
scroll to position [919, 0]
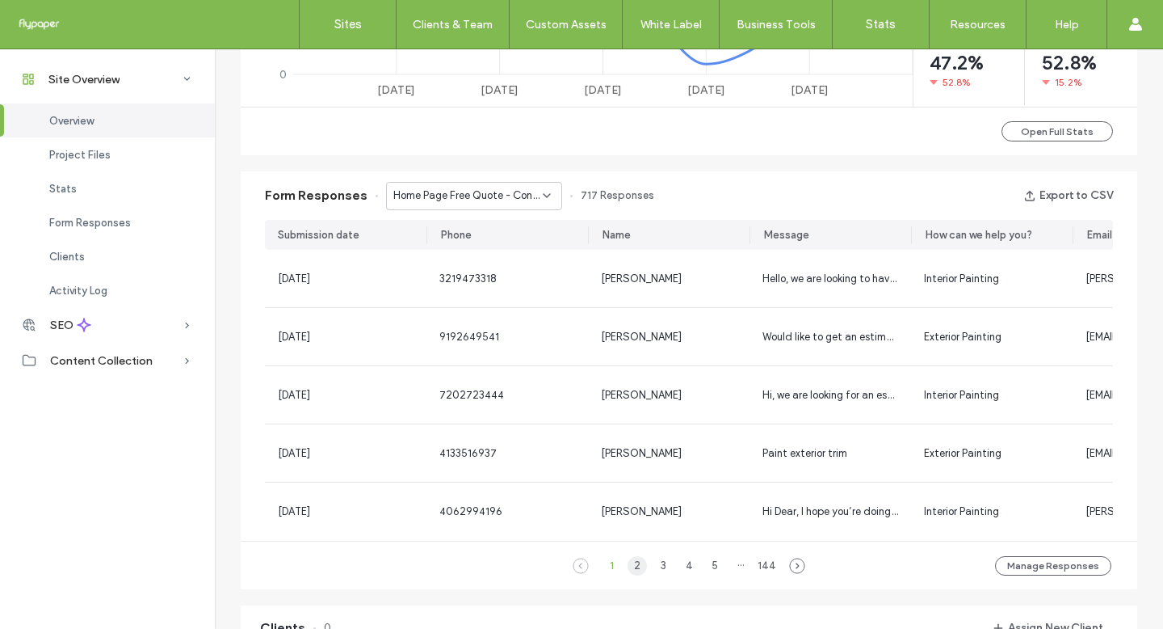
click at [633, 573] on div "2" at bounding box center [637, 565] width 19 height 19
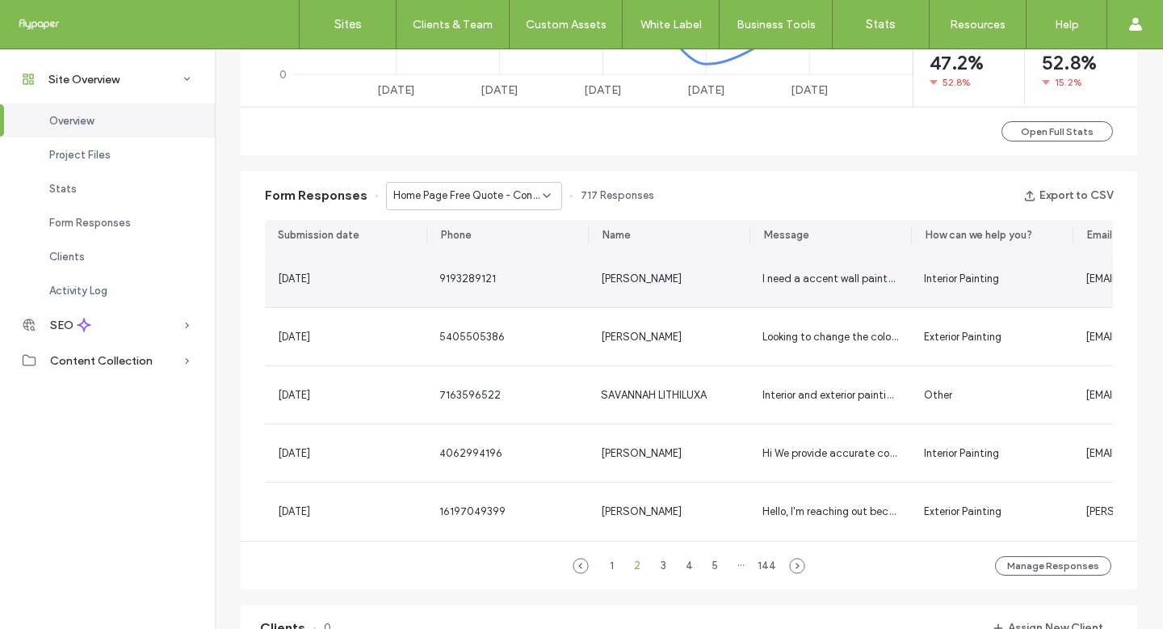
click at [605, 293] on div "Janae ward" at bounding box center [669, 278] width 162 height 57
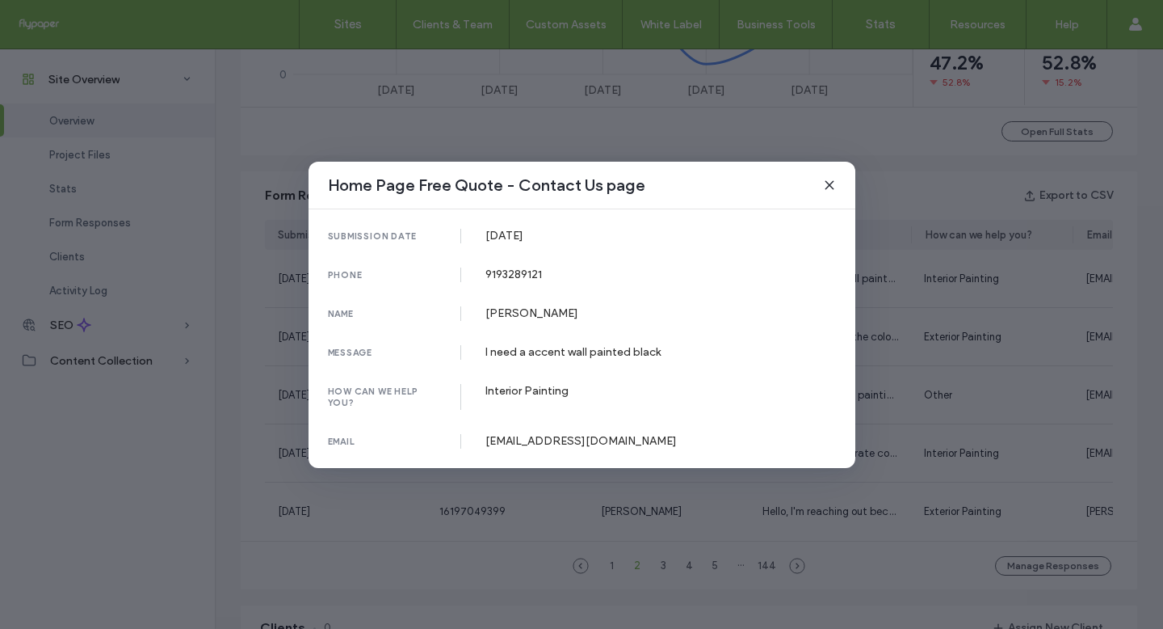
click at [909, 318] on div "Home Page Free Quote - Contact Us page submission date 29 Sep, 2025 phone 91932…" at bounding box center [581, 314] width 1163 height 629
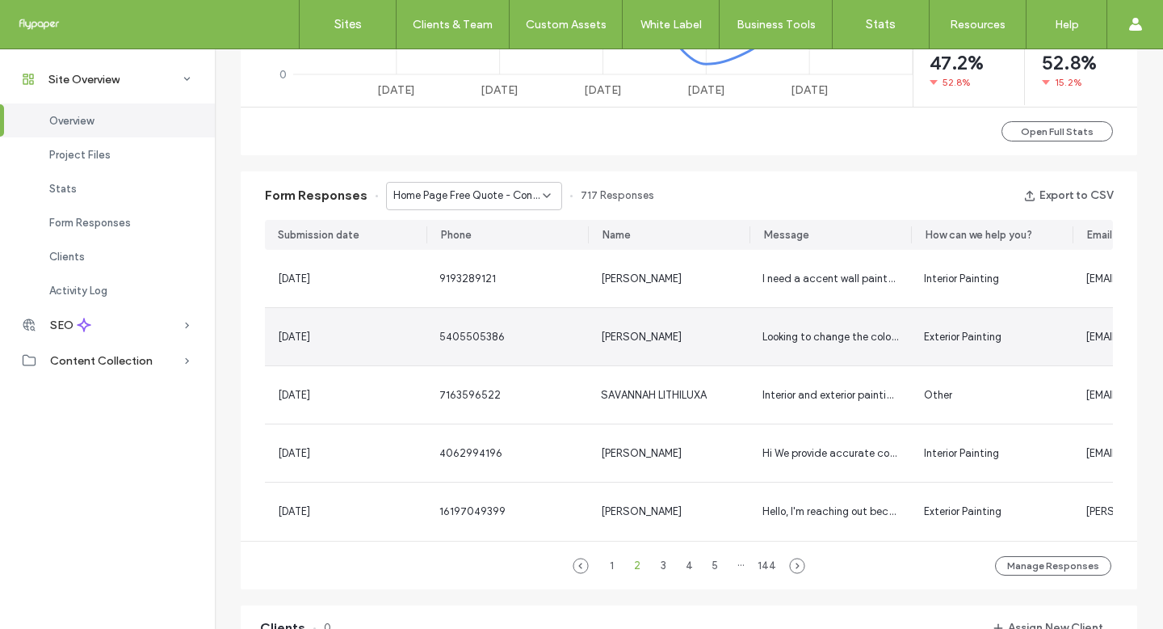
click at [911, 315] on div "Exterior Painting" at bounding box center [992, 336] width 162 height 57
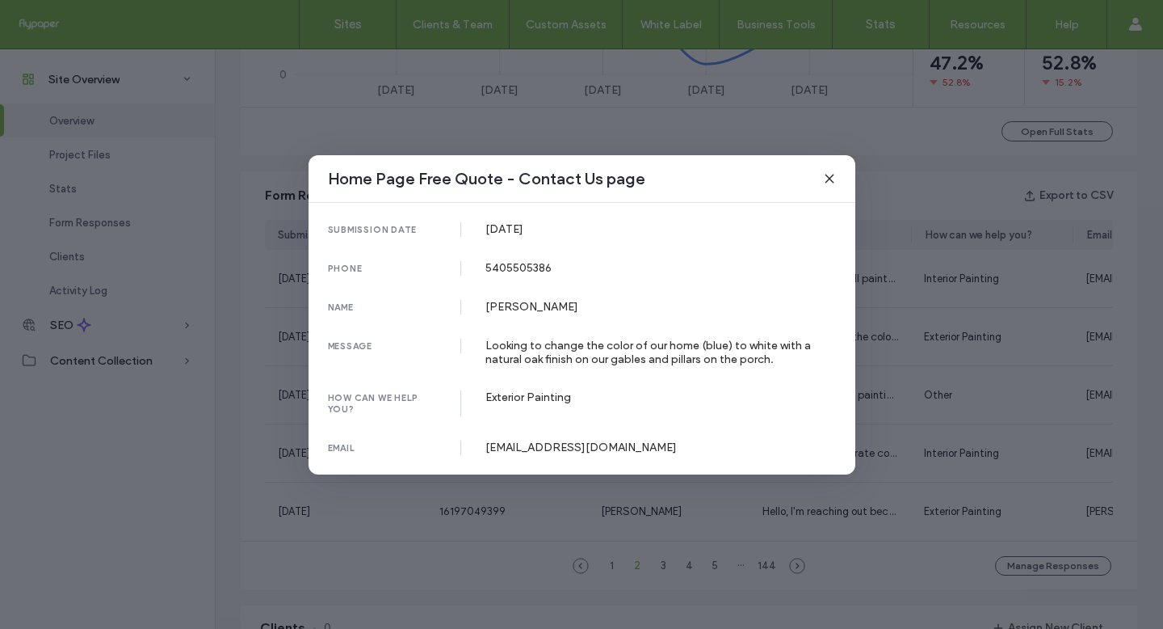
click at [975, 319] on div "Home Page Free Quote - Contact Us page submission date 25 Sep, 2025 phone 54055…" at bounding box center [581, 314] width 1163 height 629
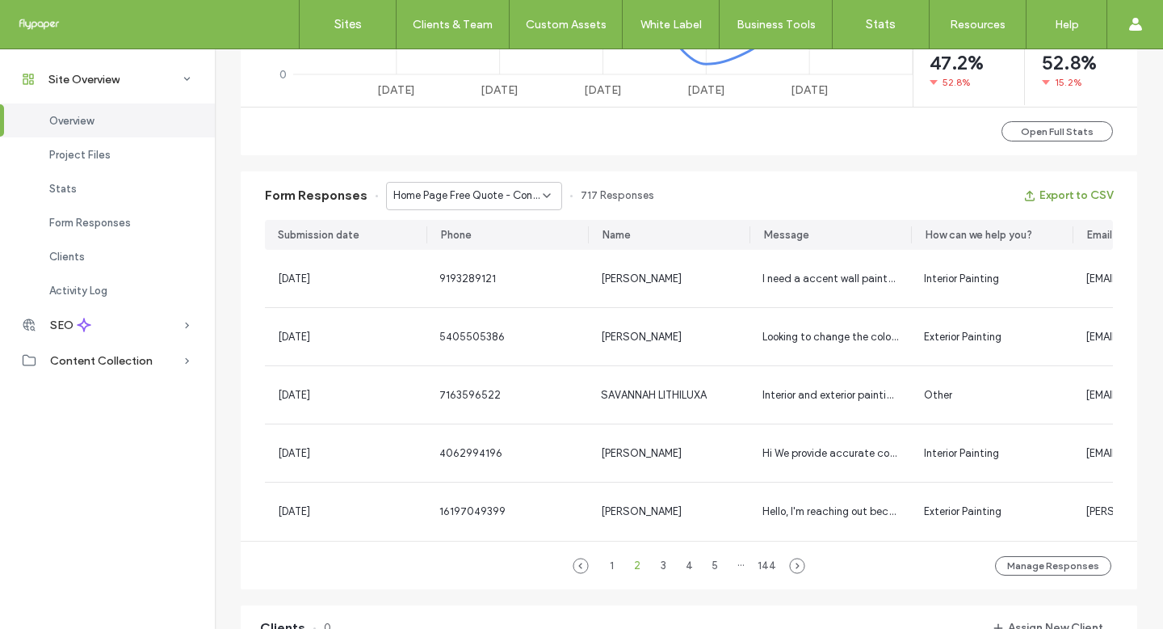
click at [1089, 195] on button "Export to CSV" at bounding box center [1069, 196] width 90 height 26
click at [611, 574] on div "1" at bounding box center [611, 565] width 19 height 19
click at [530, 183] on div "Home Page Free Quote - Contact Us page" at bounding box center [474, 196] width 176 height 28
click at [506, 261] on div "Home Page Free Quote - Home page" at bounding box center [466, 252] width 174 height 28
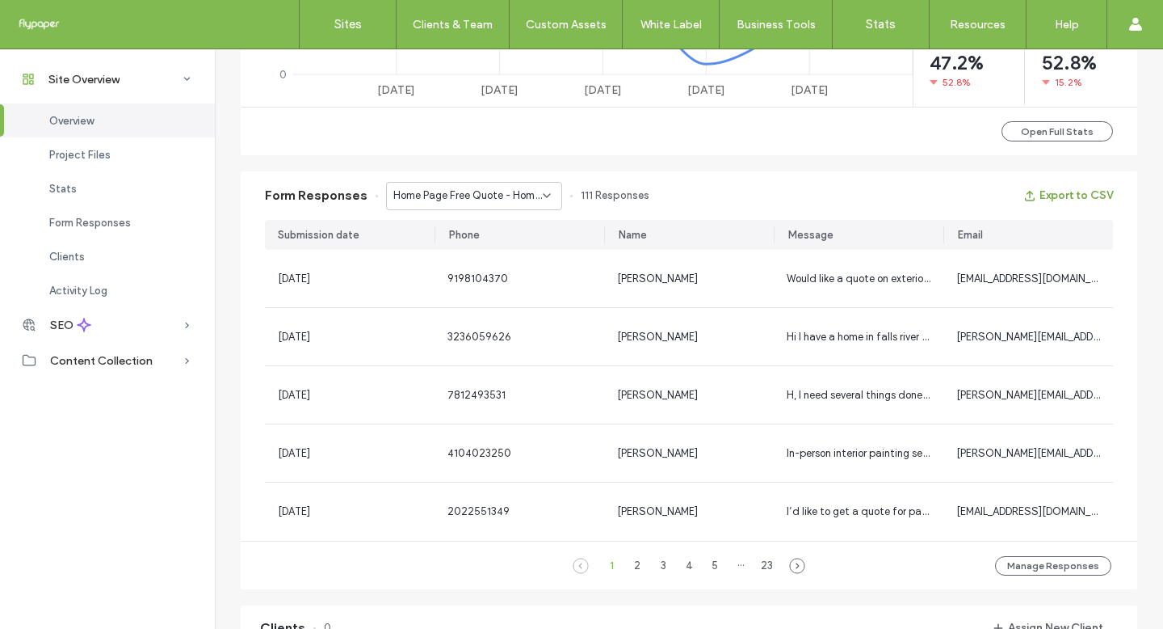
click at [1074, 192] on button "Export to CSV" at bounding box center [1069, 196] width 90 height 26
drag, startPoint x: 323, startPoint y: 23, endPoint x: 343, endPoint y: 33, distance: 22.0
click at [323, 23] on link "Sites" at bounding box center [348, 24] width 96 height 48
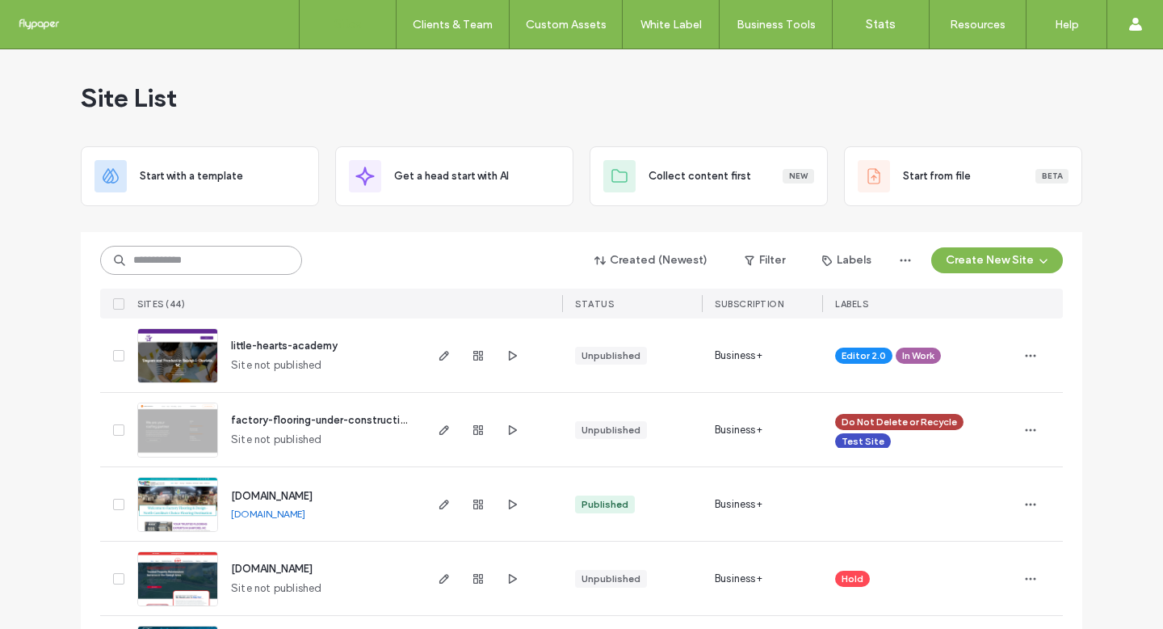
click at [183, 271] on input at bounding box center [201, 260] width 202 height 29
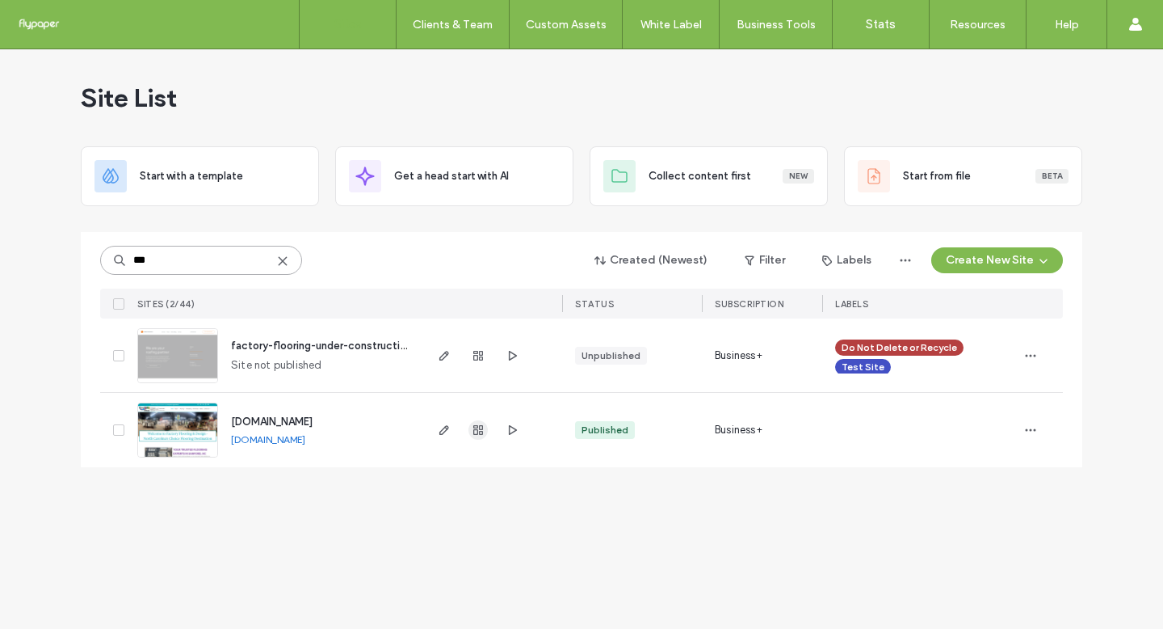
type input "***"
click at [477, 427] on use "button" at bounding box center [478, 430] width 10 height 10
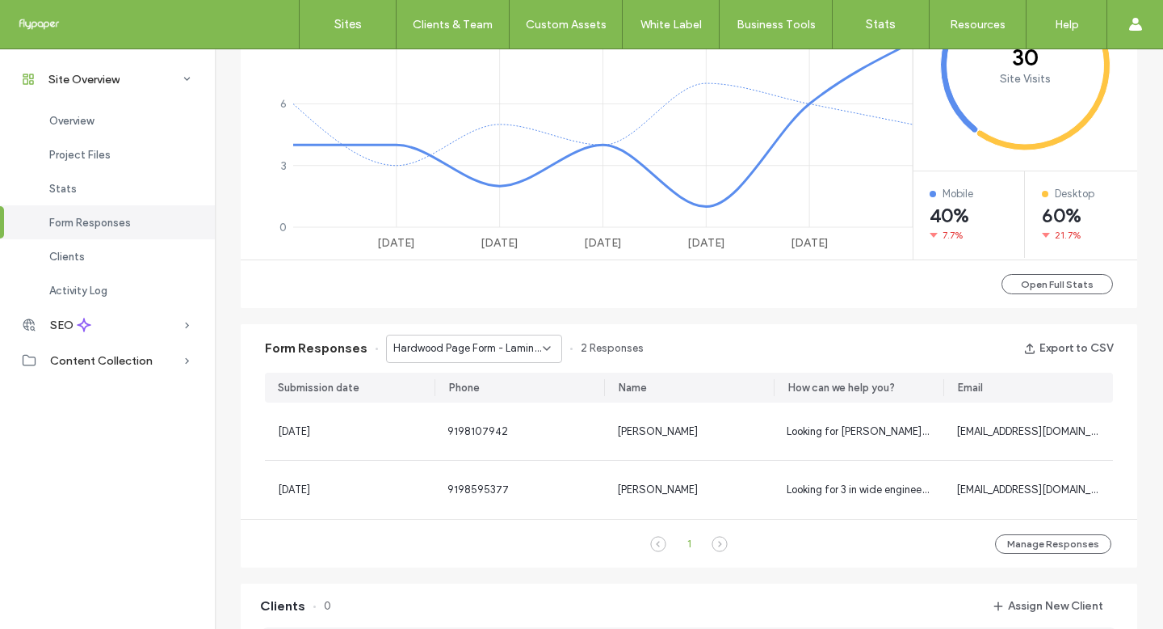
scroll to position [837, 0]
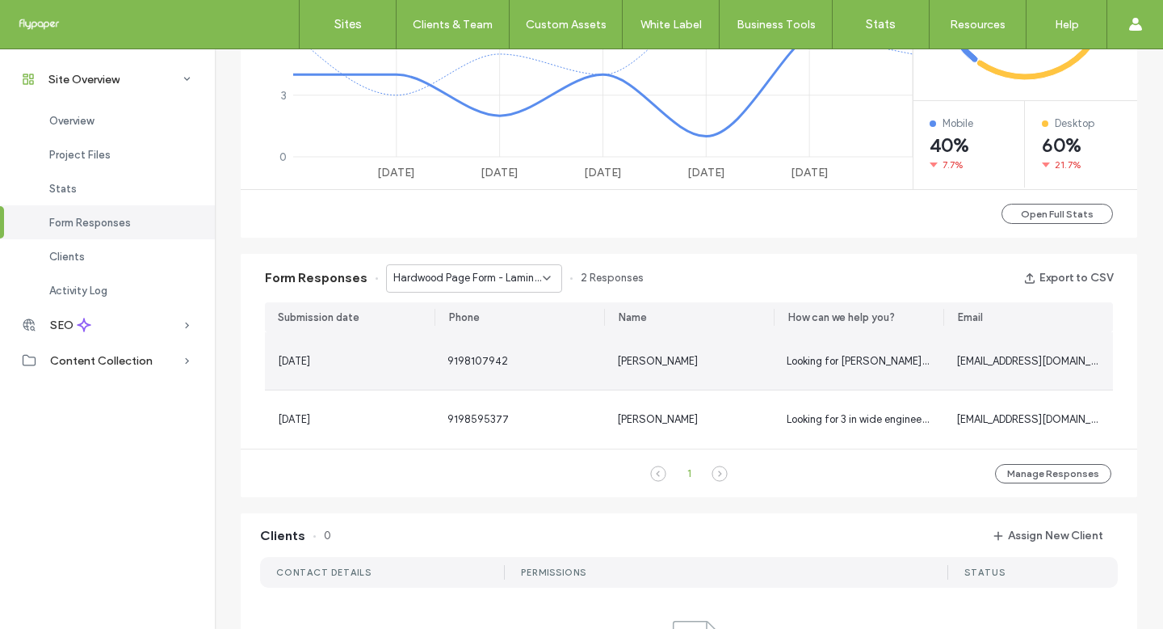
click at [563, 337] on div "9198107942" at bounding box center [520, 360] width 170 height 57
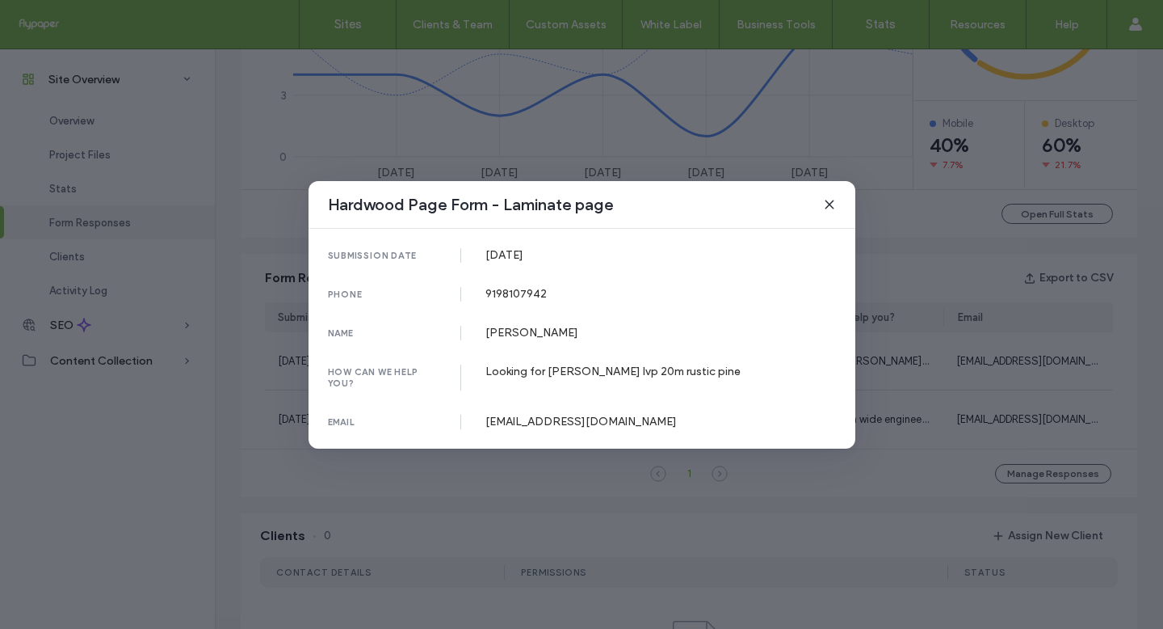
click at [1028, 389] on div "Hardwood Page Form - Laminate page submission date 16 Sep, 2025 phone 919810794…" at bounding box center [581, 314] width 1163 height 629
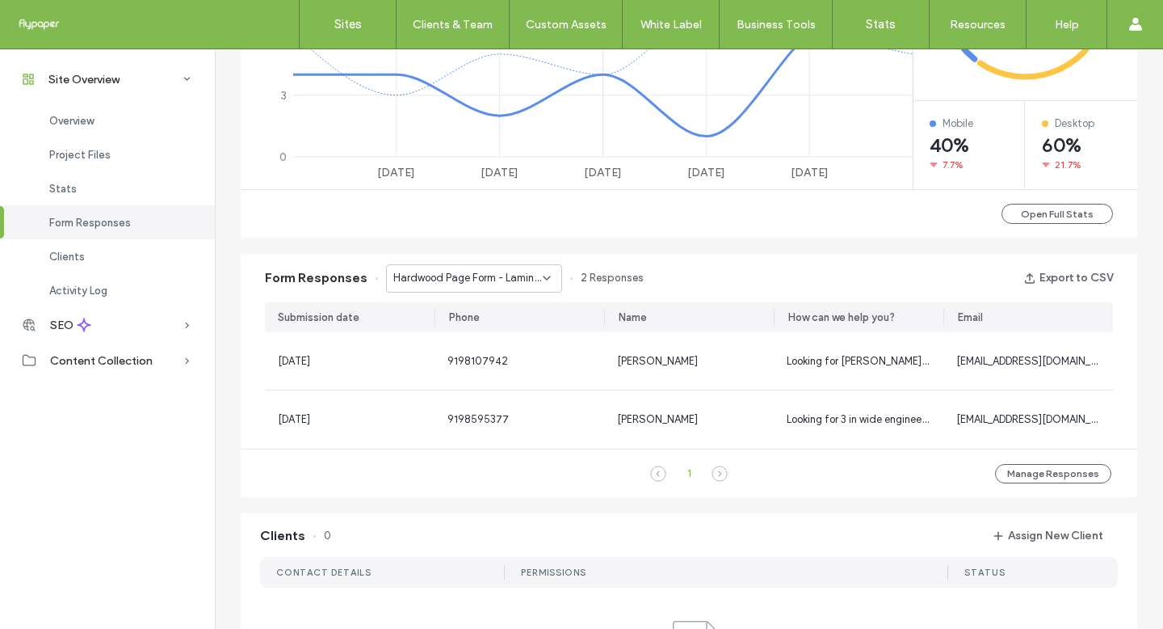
click at [494, 275] on span "Hardwood Page Form - Laminate page" at bounding box center [467, 278] width 149 height 16
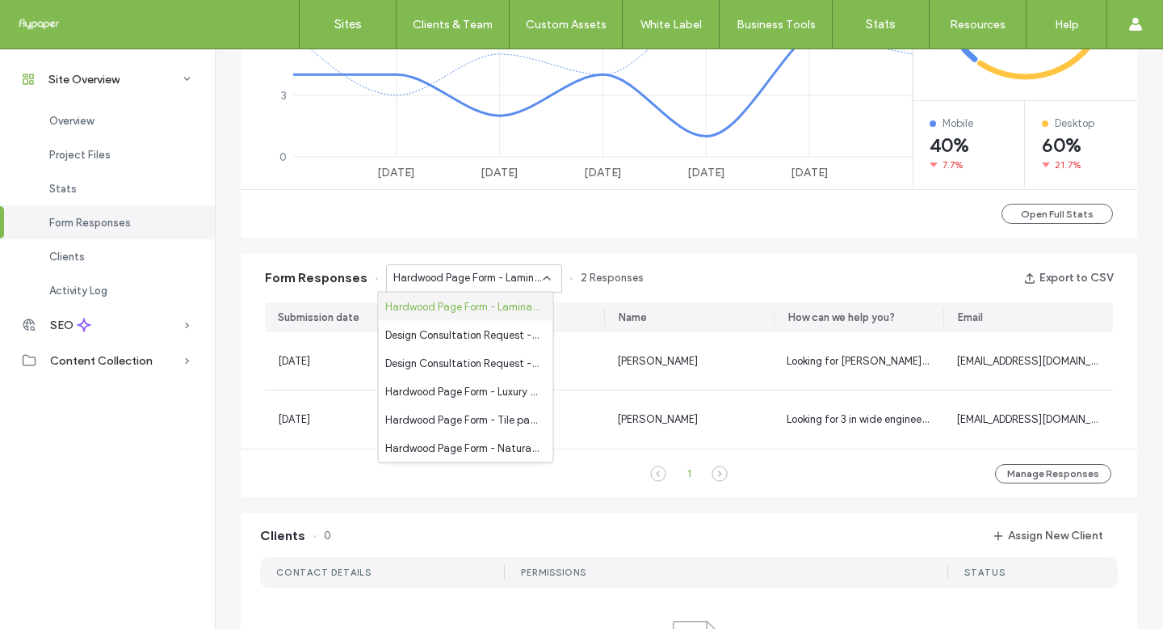
click at [912, 280] on div "Form Responses Hardwood Page Form - Laminate page 2 Responses Export to CSV" at bounding box center [689, 278] width 897 height 48
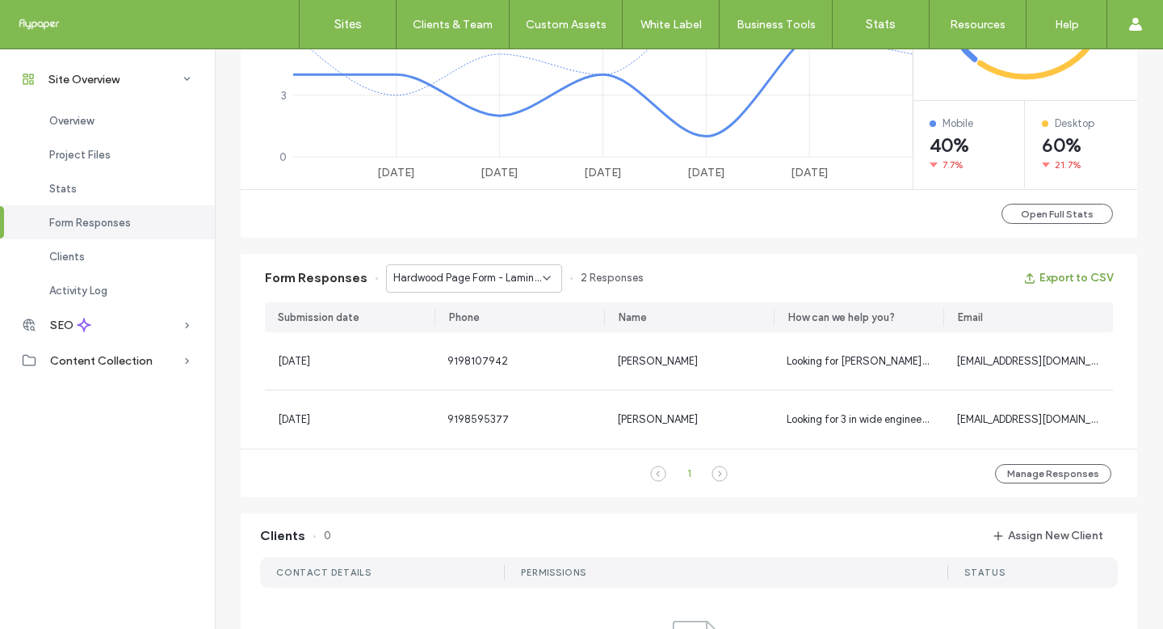
click at [1078, 281] on button "Export to CSV" at bounding box center [1069, 278] width 90 height 26
click at [493, 284] on span "Hardwood Page Form - Laminate page" at bounding box center [467, 278] width 149 height 16
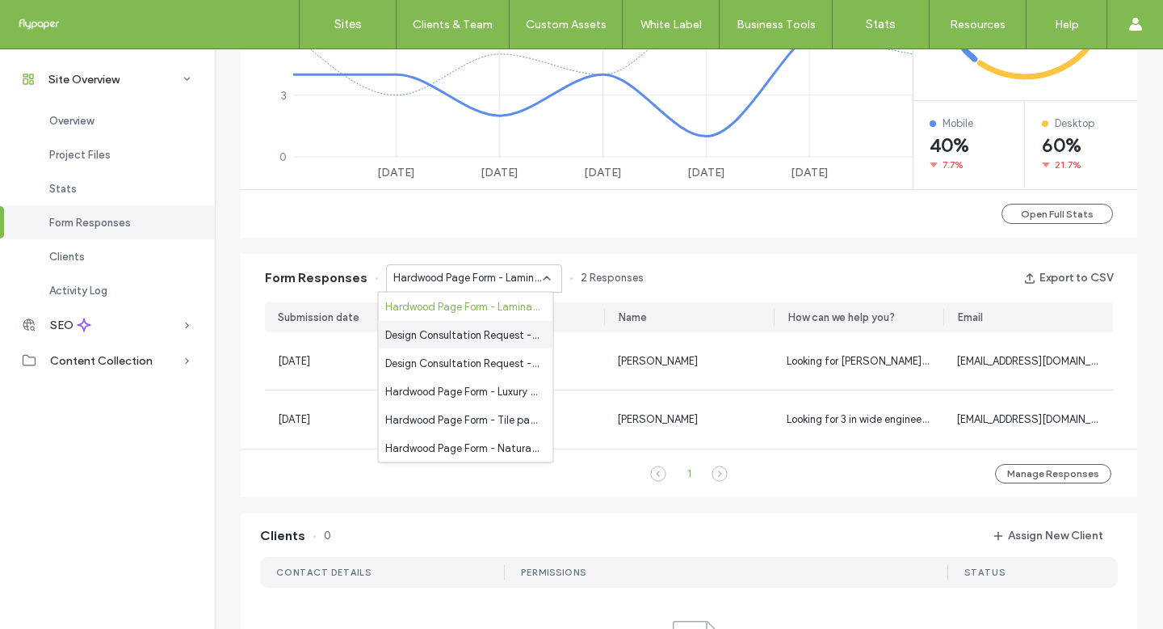
click at [476, 333] on span "Design Consultation Request - Flooring Page - Flooring page" at bounding box center [462, 334] width 155 height 16
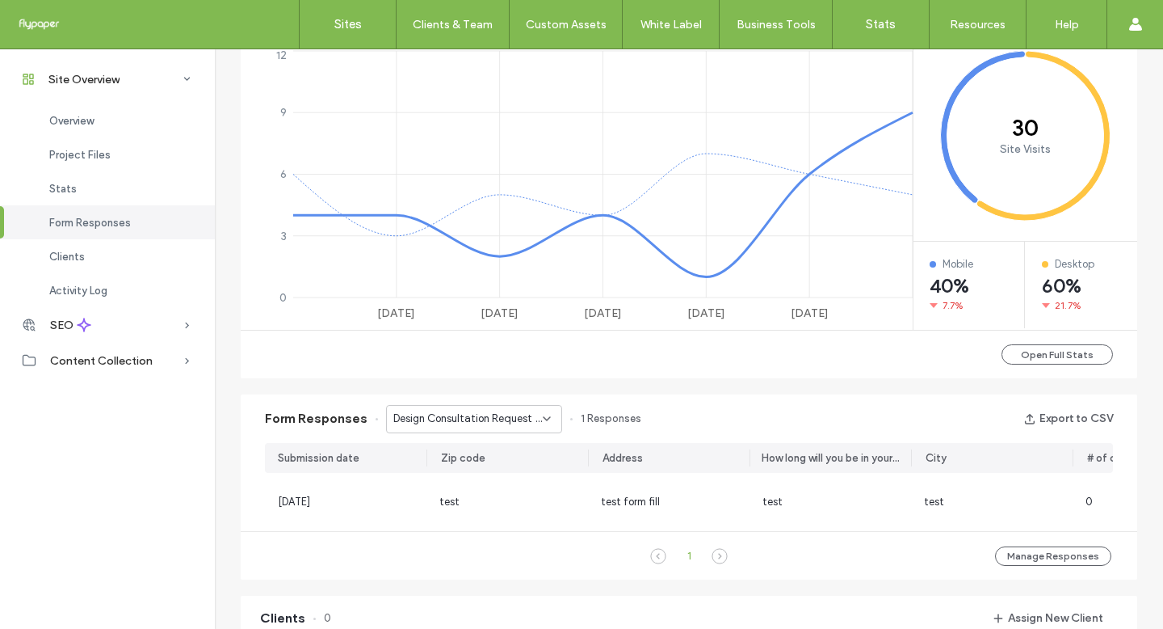
scroll to position [670, 0]
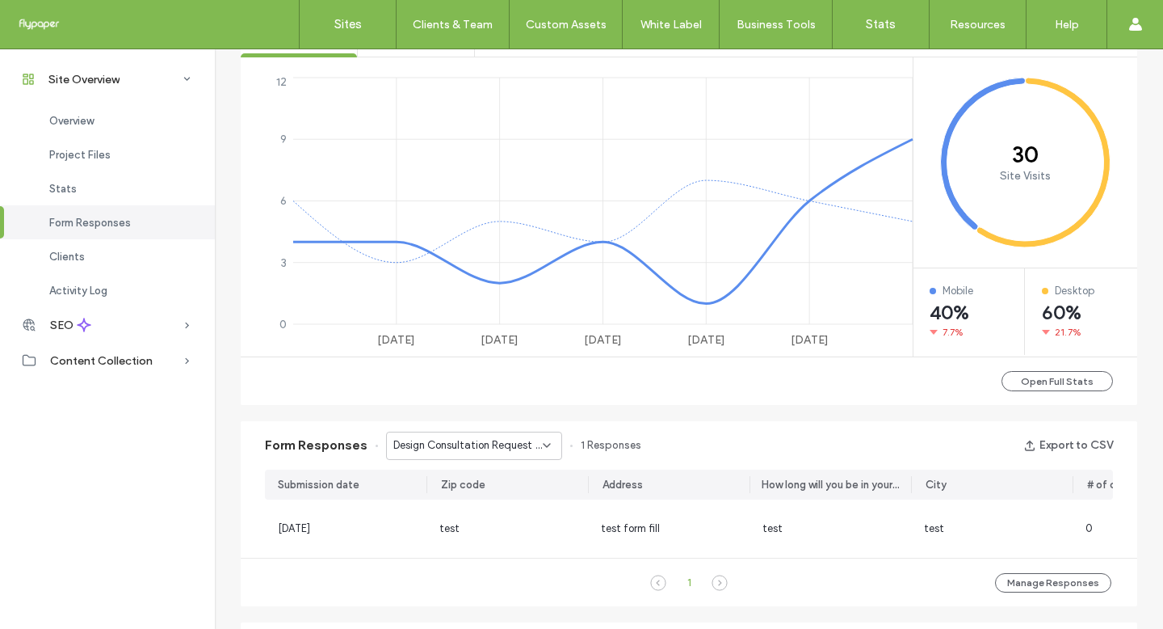
click at [540, 443] on icon at bounding box center [546, 445] width 13 height 13
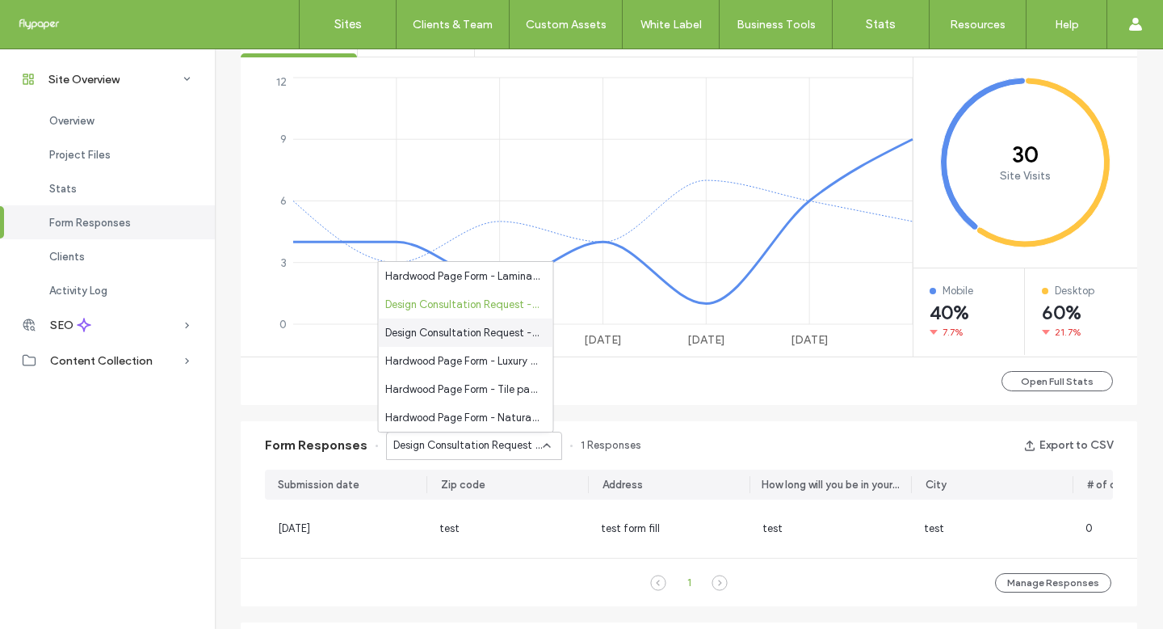
click at [531, 335] on span "Design Consultation Request - Contact Page - Contact Us page" at bounding box center [462, 333] width 155 height 16
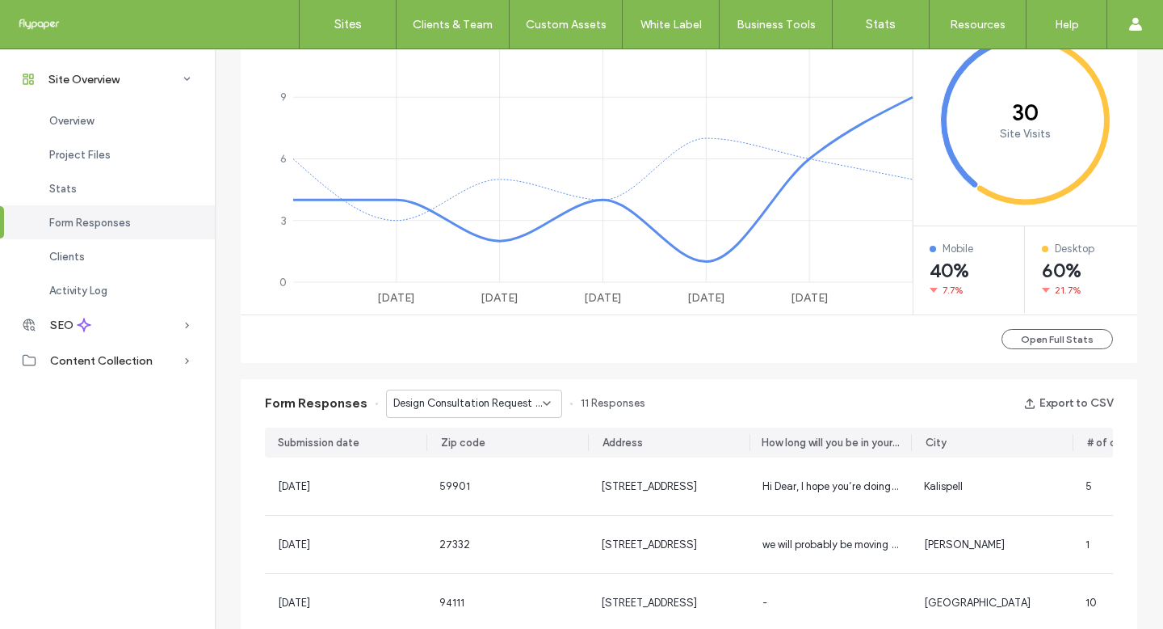
scroll to position [792, 0]
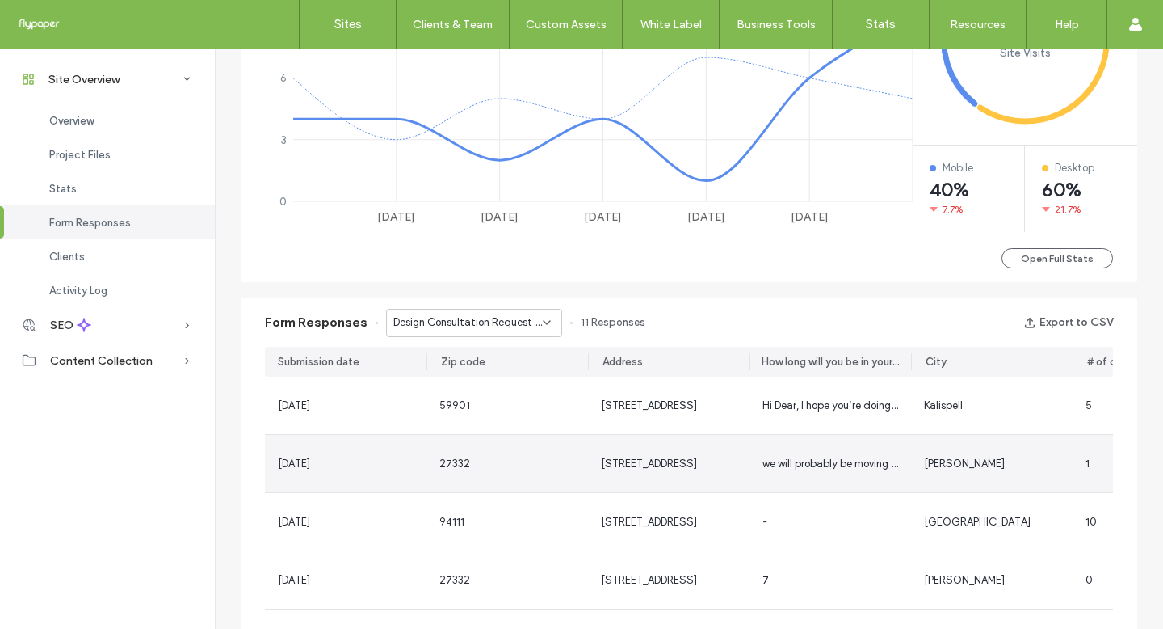
click at [626, 469] on span "352 Old Field Loop" at bounding box center [649, 463] width 96 height 12
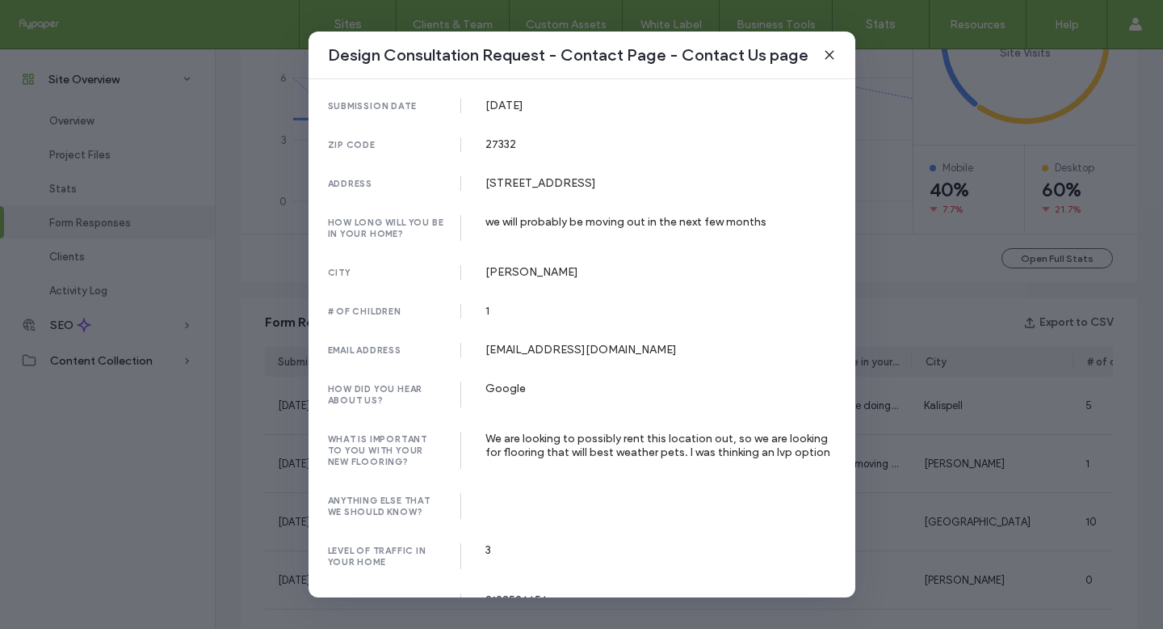
click at [995, 473] on div "Design Consultation Request - Contact Page - Contact Us page submission date 25…" at bounding box center [581, 314] width 1163 height 629
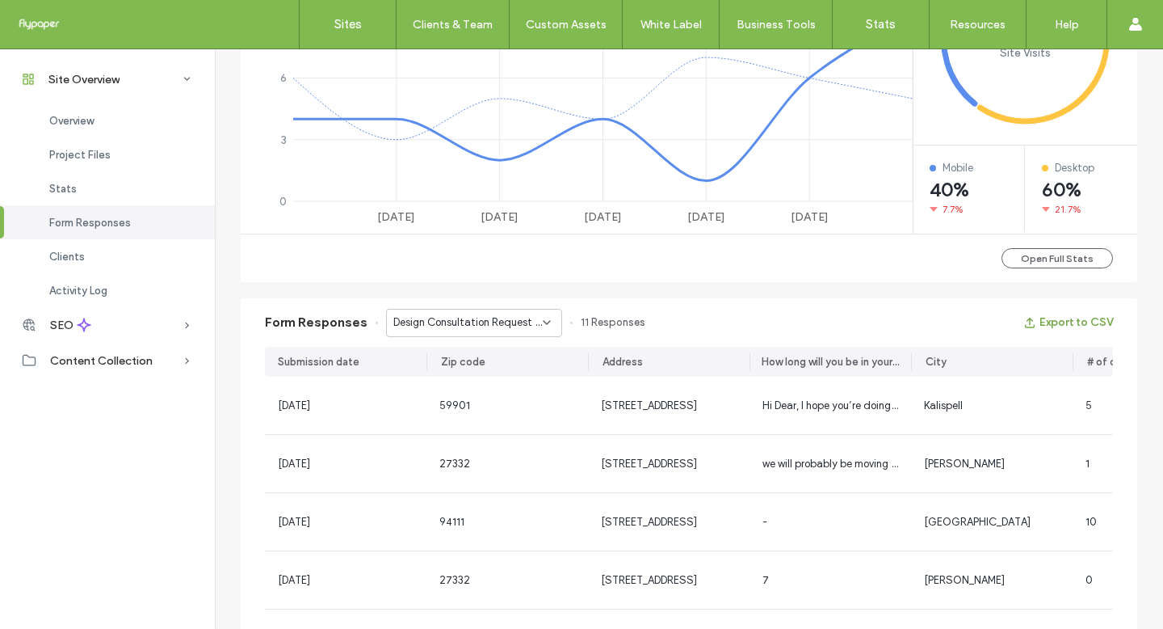
click at [1057, 324] on button "Export to CSV" at bounding box center [1069, 322] width 90 height 26
click at [471, 315] on span "Design Consultation Request - Contact Page - Contact Us page" at bounding box center [467, 322] width 149 height 16
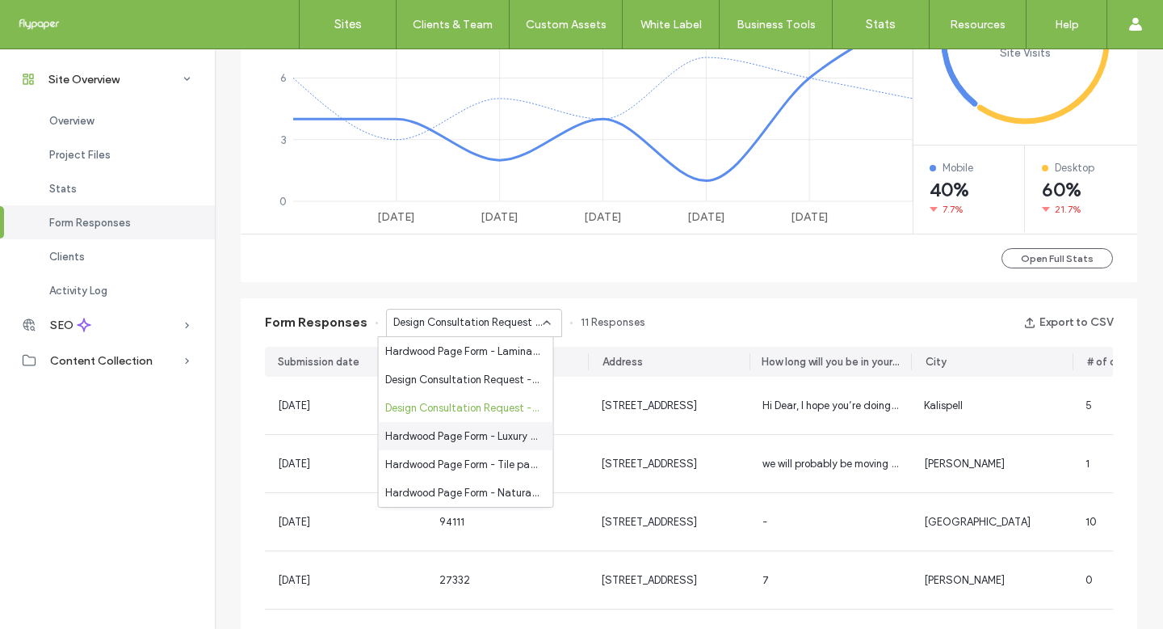
click at [440, 433] on span "Hardwood Page Form - Luxury Vinyl (LVP/LVT) page" at bounding box center [462, 436] width 155 height 16
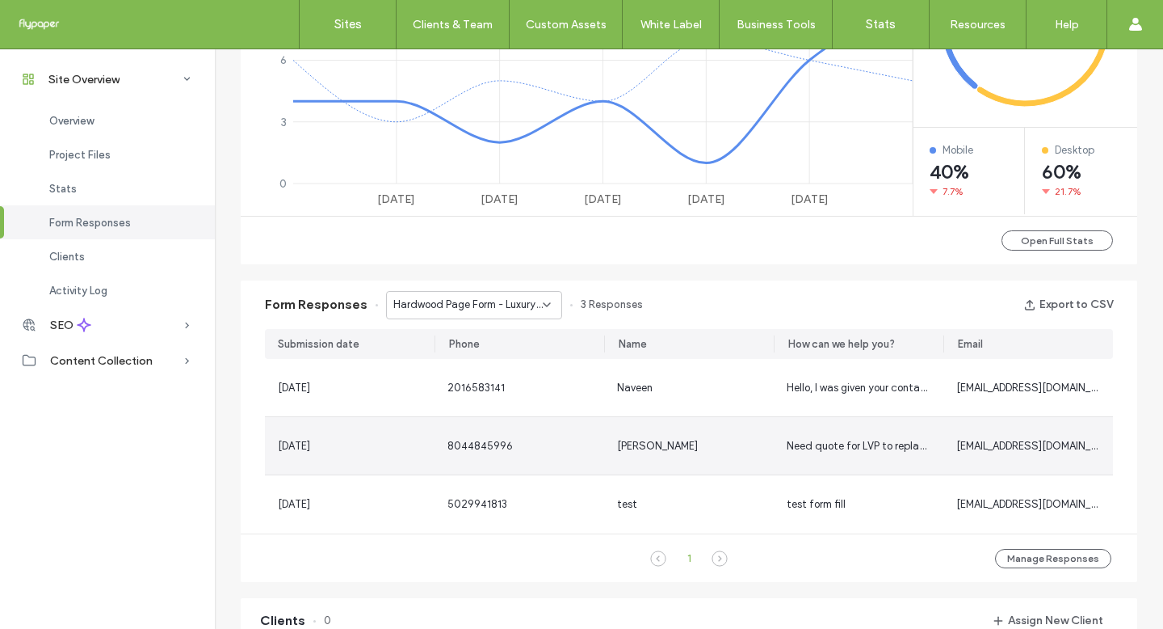
scroll to position [811, 0]
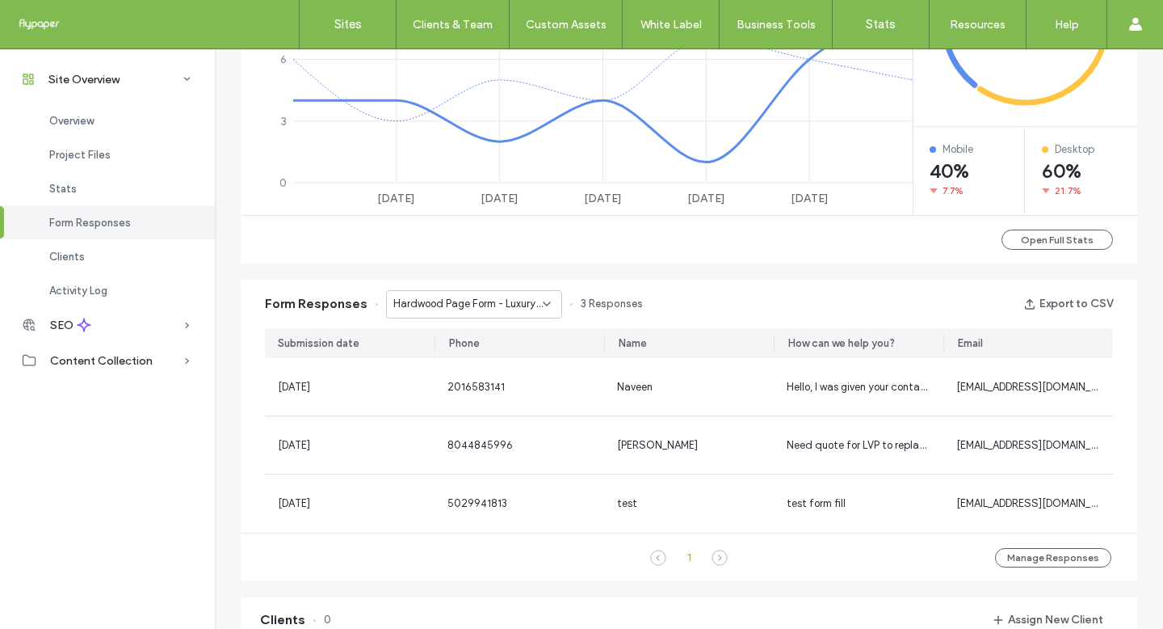
click at [452, 305] on span "Hardwood Page Form - Luxury Vinyl (LVP/LVT) page" at bounding box center [467, 304] width 149 height 16
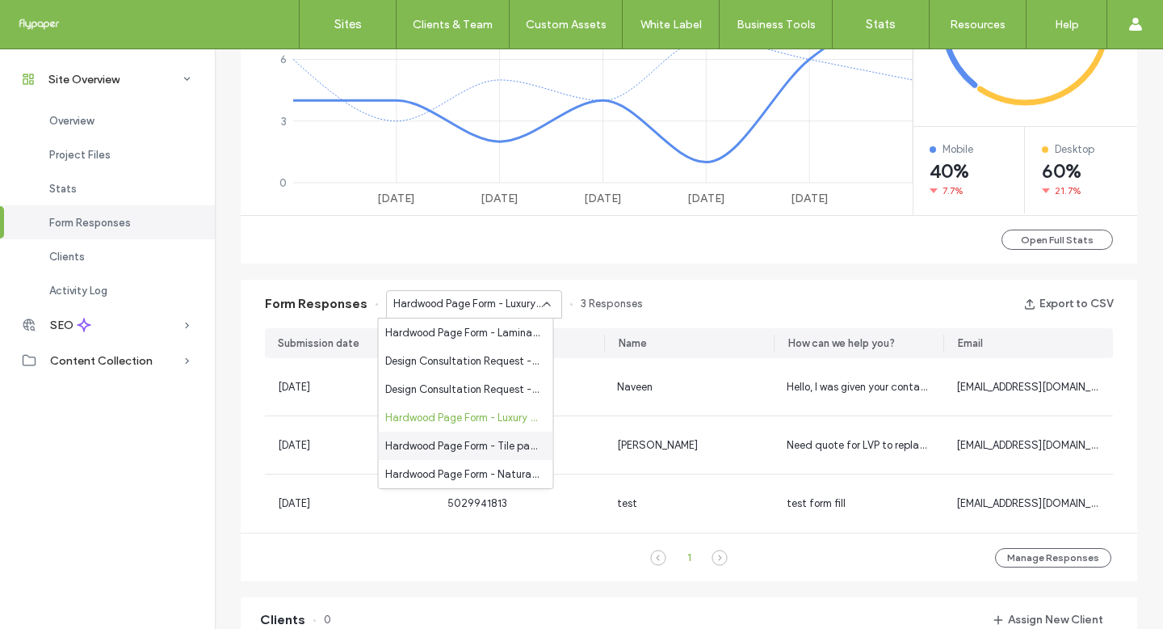
click at [461, 440] on span "Hardwood Page Form - Tile page" at bounding box center [462, 446] width 155 height 16
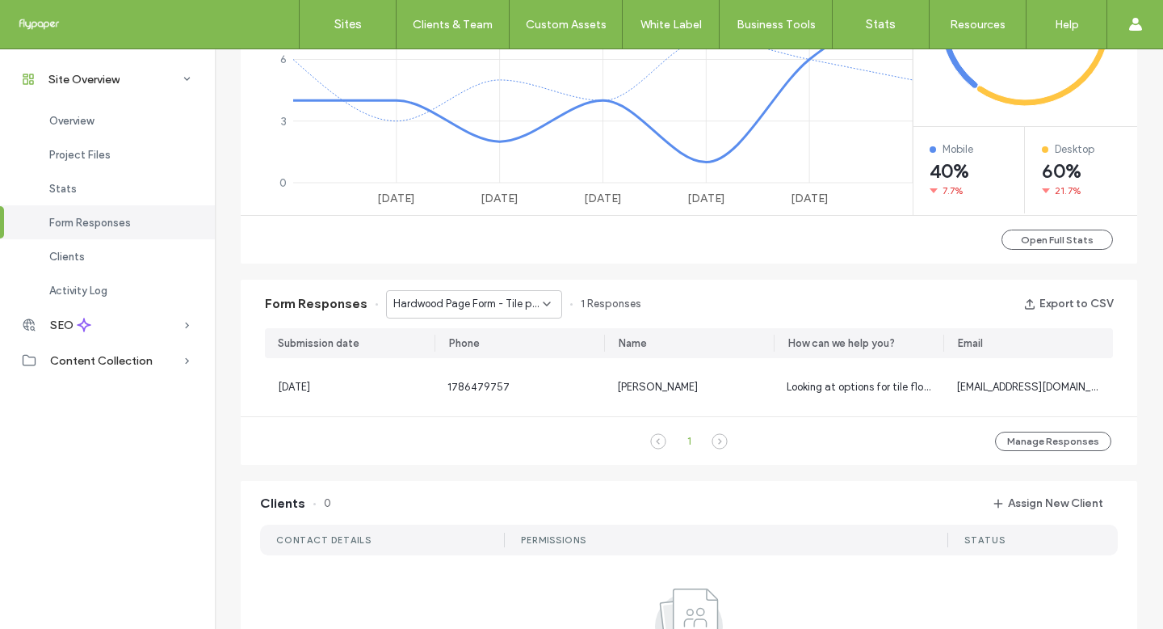
click at [468, 309] on span "Hardwood Page Form - Tile page" at bounding box center [467, 304] width 149 height 16
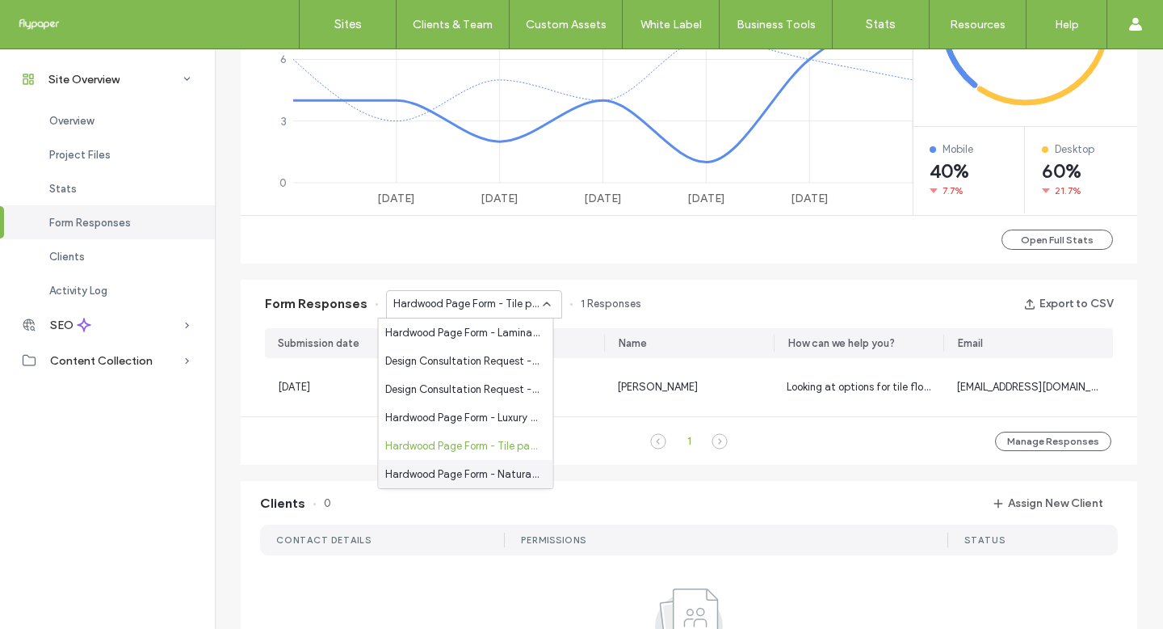
click at [469, 478] on span "Hardwood Page Form - Natural Stone page" at bounding box center [462, 474] width 155 height 16
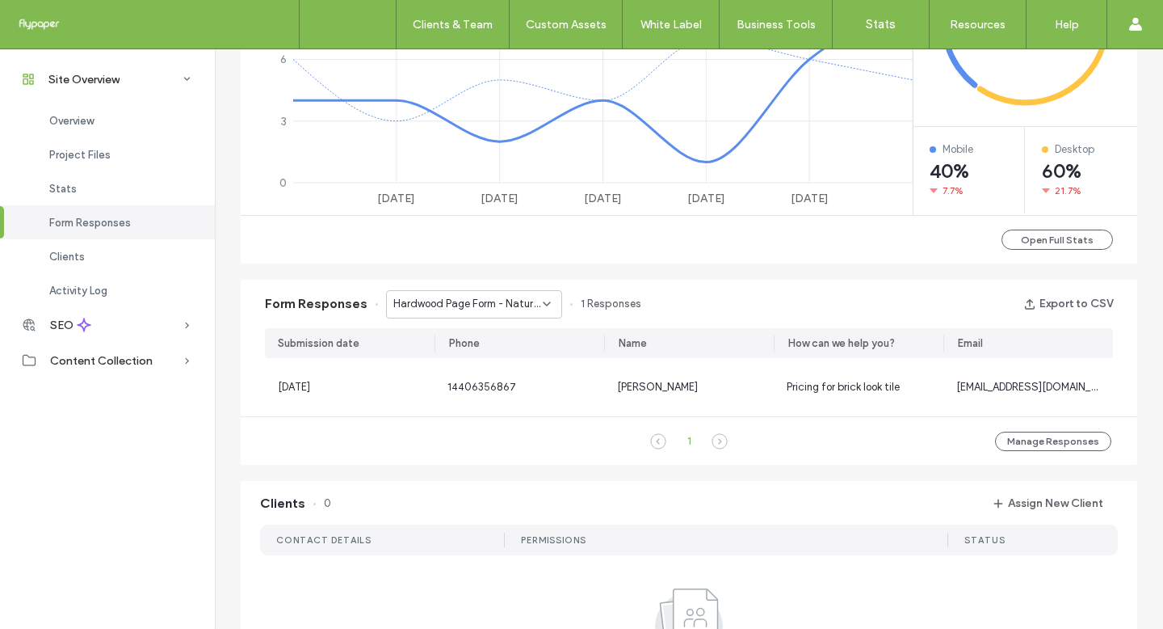
click at [298, 2] on div "Sites Clients & Team Client Management Team Permissions Custom Assets Custom Te…" at bounding box center [581, 24] width 1163 height 49
click at [362, 21] on link "Sites" at bounding box center [348, 24] width 96 height 48
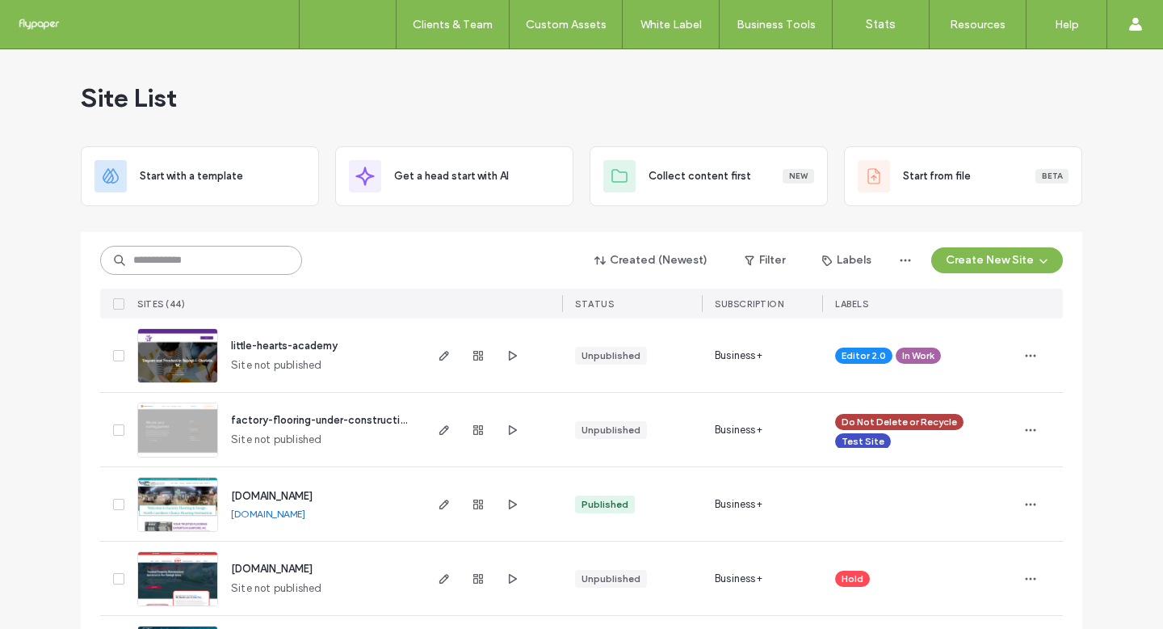
click at [208, 268] on input at bounding box center [201, 260] width 202 height 29
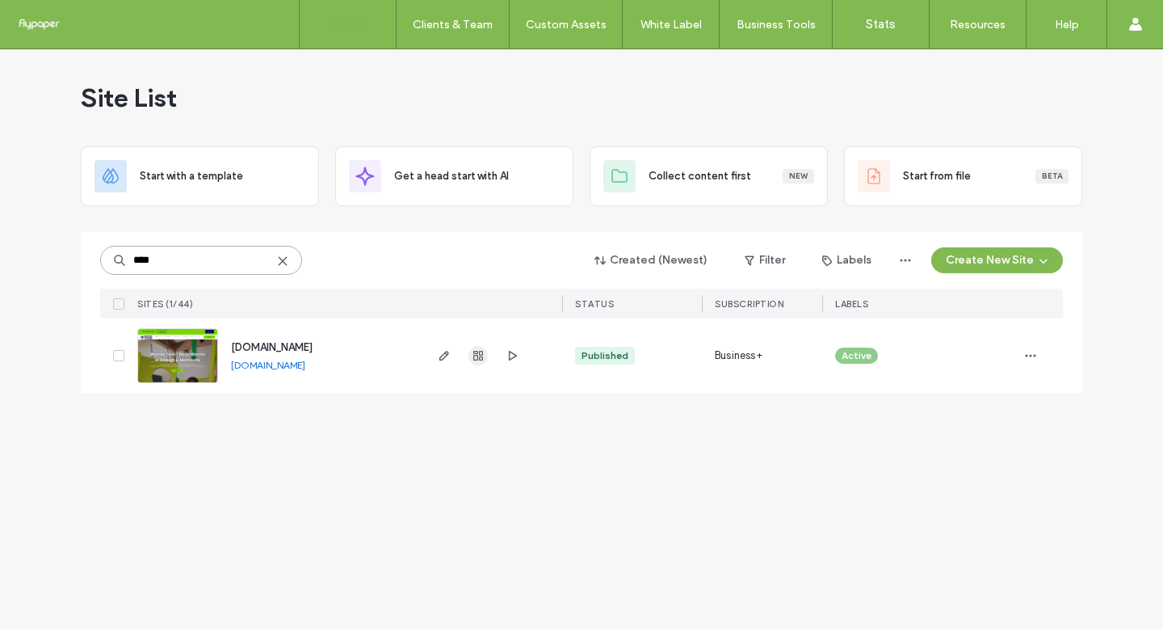
type input "****"
click at [473, 353] on use "button" at bounding box center [478, 356] width 10 height 10
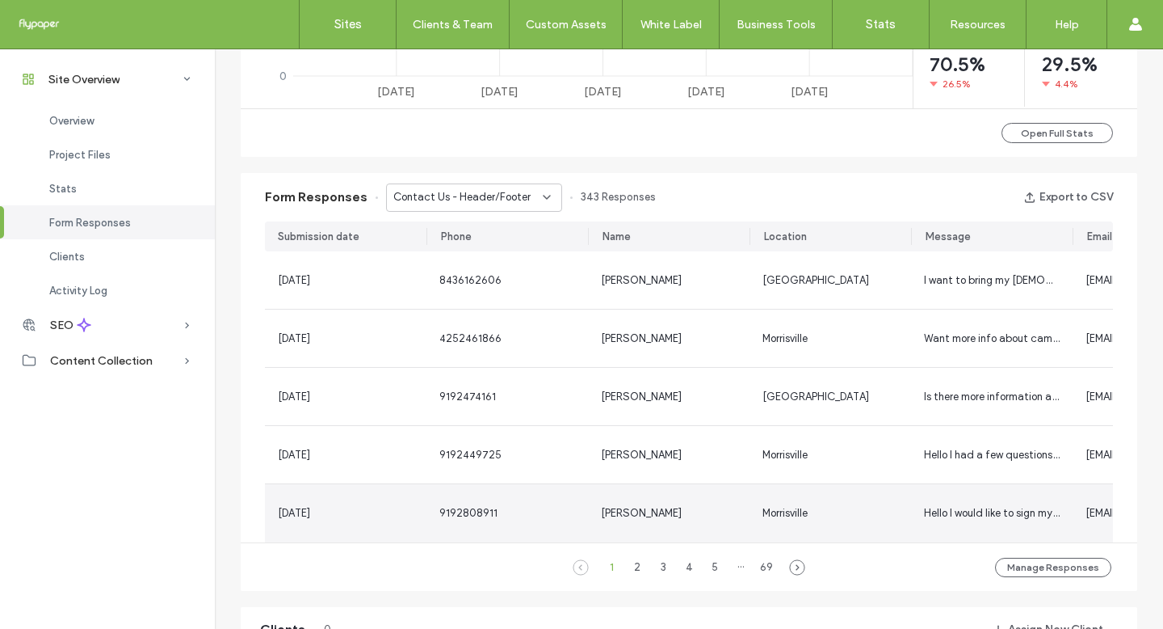
scroll to position [881, 0]
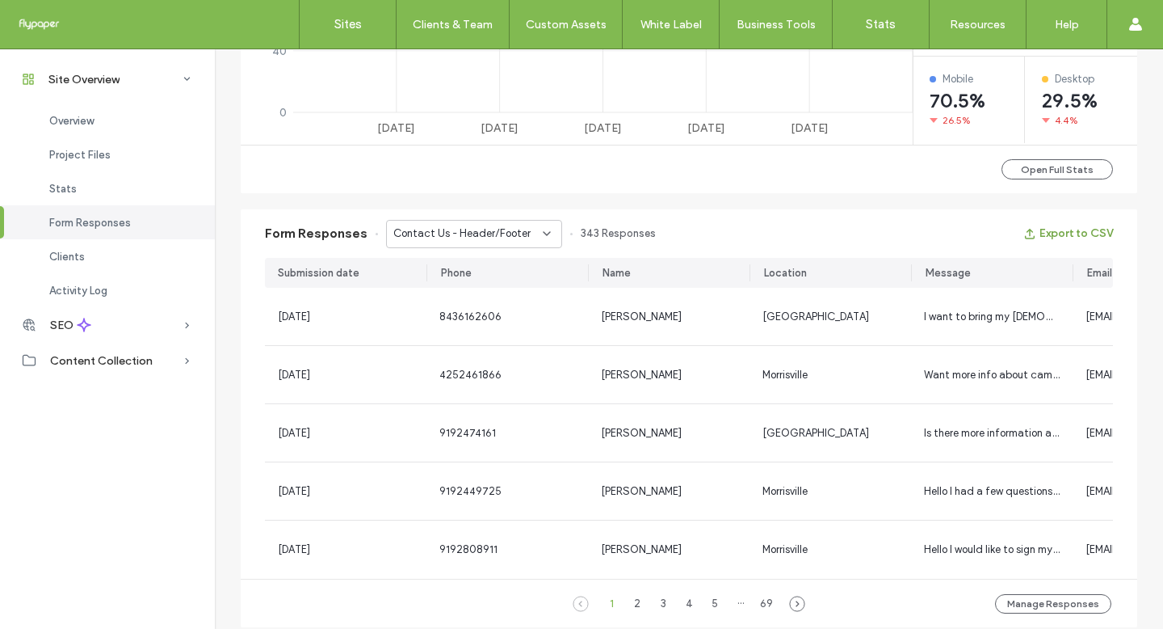
click at [1062, 238] on button "Export to CSV" at bounding box center [1069, 234] width 90 height 26
click at [545, 229] on div "Contact Us - Header/Footer" at bounding box center [474, 234] width 176 height 28
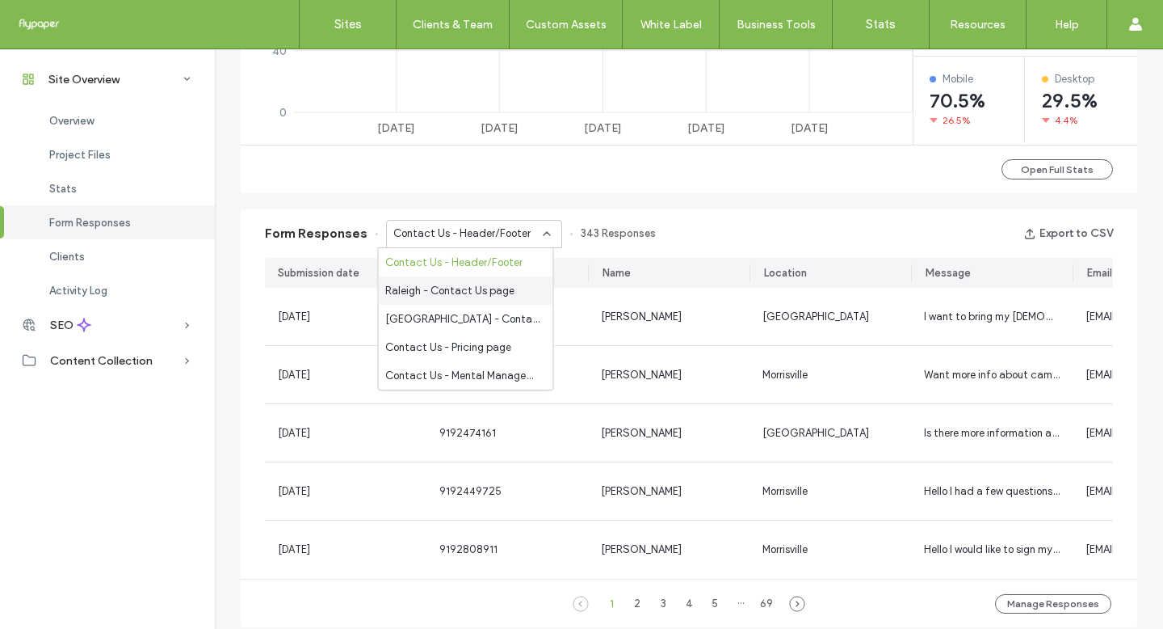
click at [511, 290] on div "Raleigh - Contact Us page" at bounding box center [466, 290] width 174 height 28
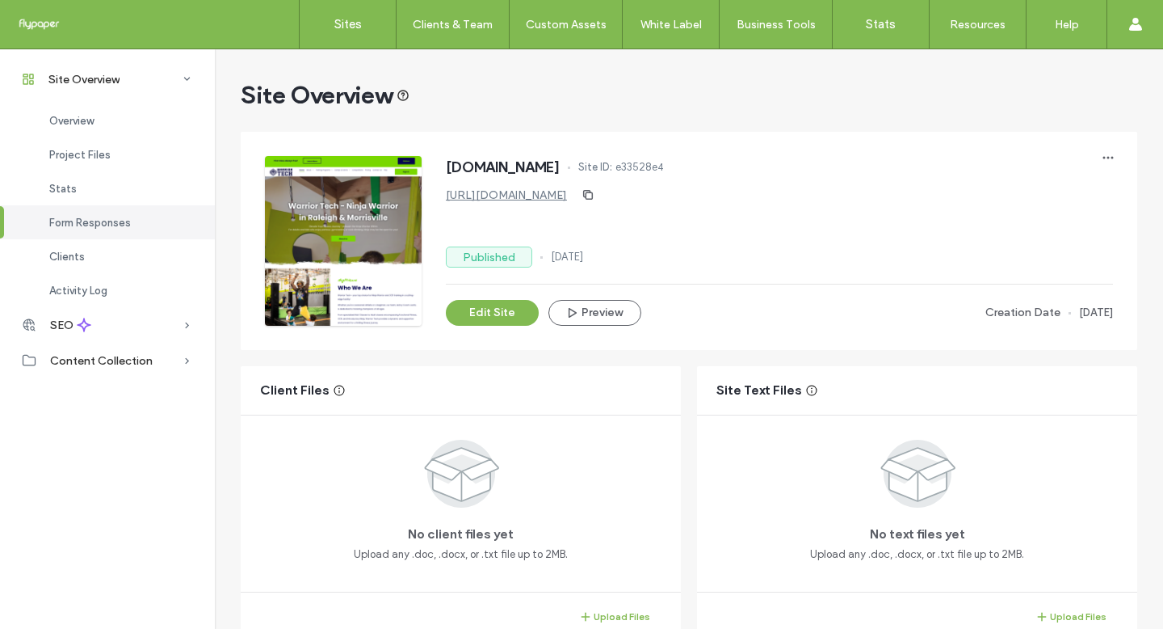
scroll to position [881, 0]
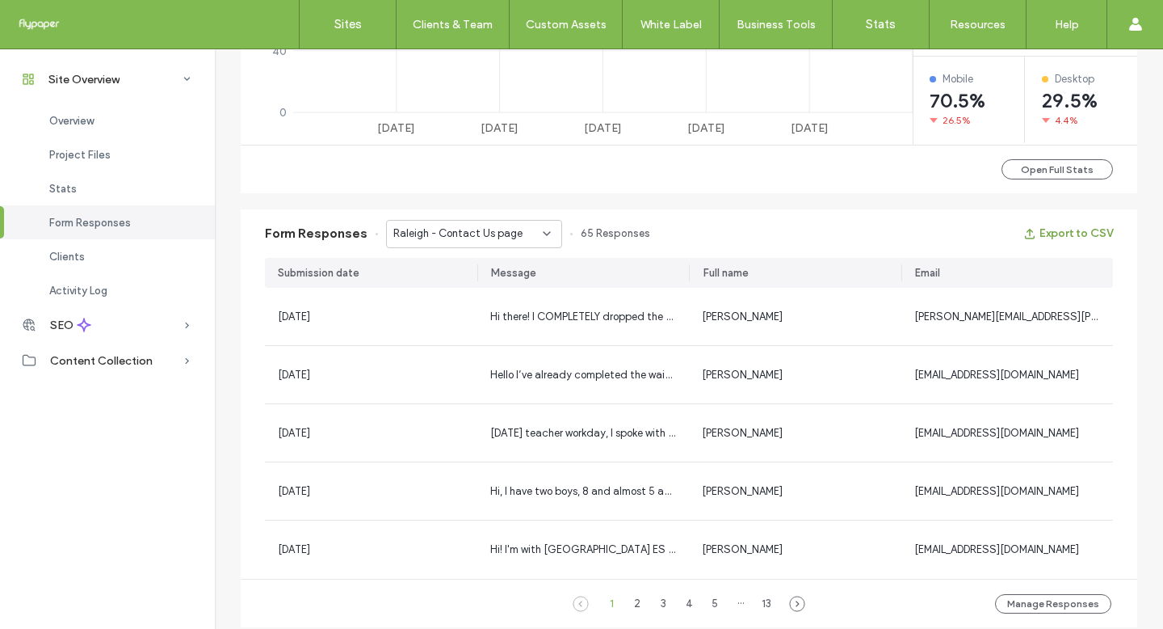
click at [1096, 231] on button "Export to CSV" at bounding box center [1069, 234] width 90 height 26
click at [420, 225] on span "Raleigh - Contact Us page" at bounding box center [457, 233] width 129 height 16
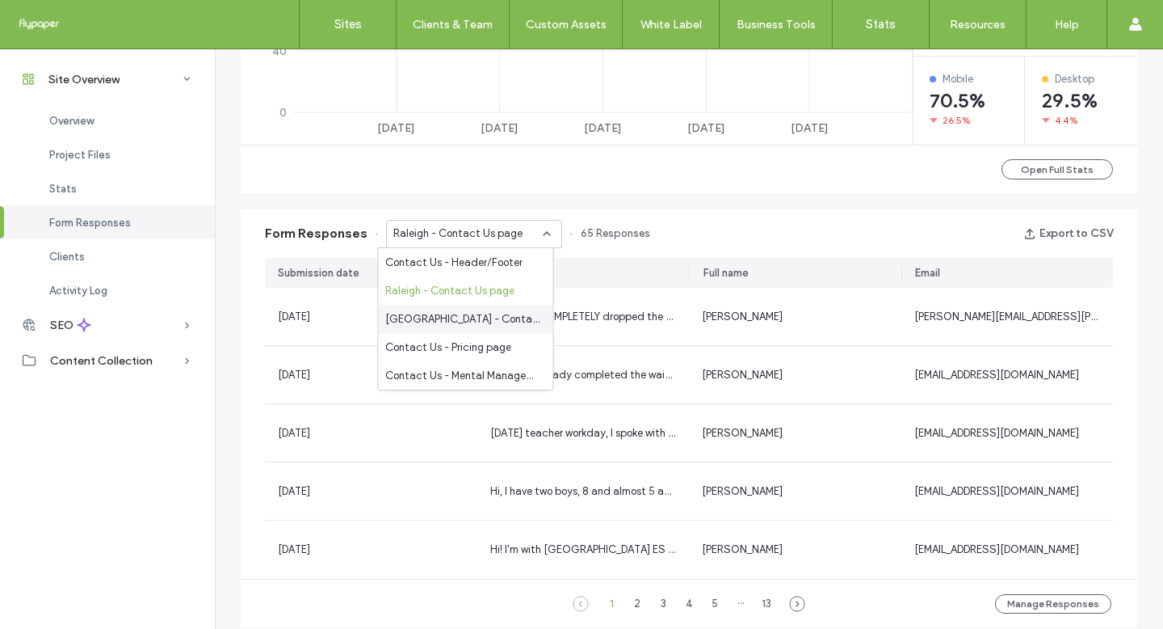
click at [448, 321] on span "[GEOGRAPHIC_DATA] - Contact Us page" at bounding box center [462, 319] width 155 height 16
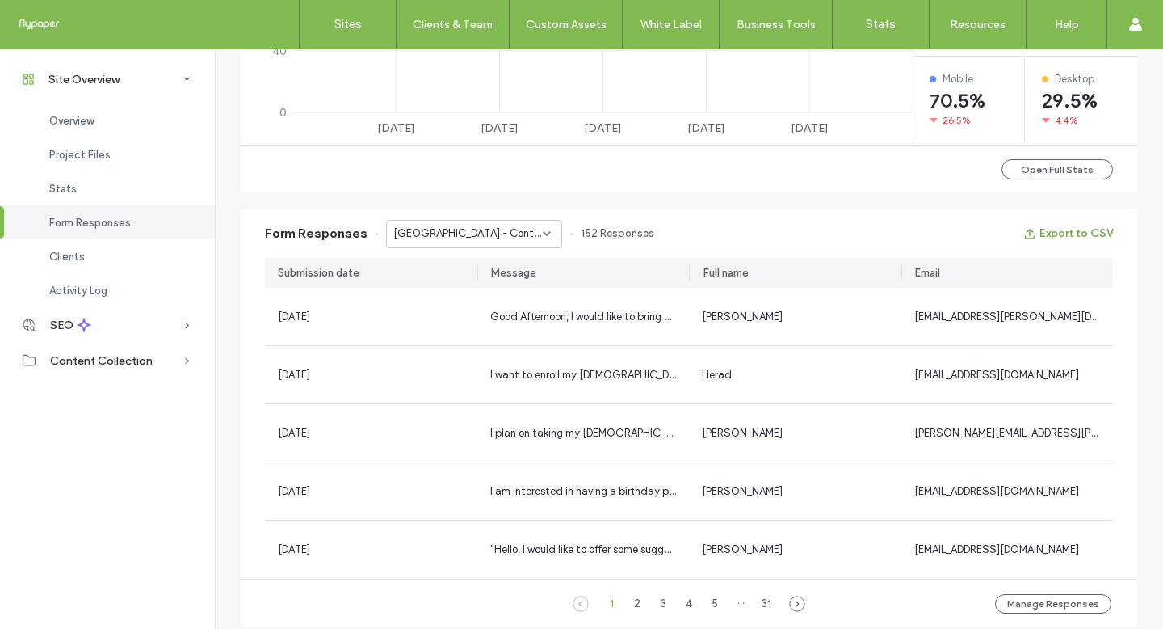
click at [1047, 238] on button "Export to CSV" at bounding box center [1069, 234] width 90 height 26
click at [450, 233] on span "[GEOGRAPHIC_DATA] - Contact Us page" at bounding box center [467, 233] width 149 height 16
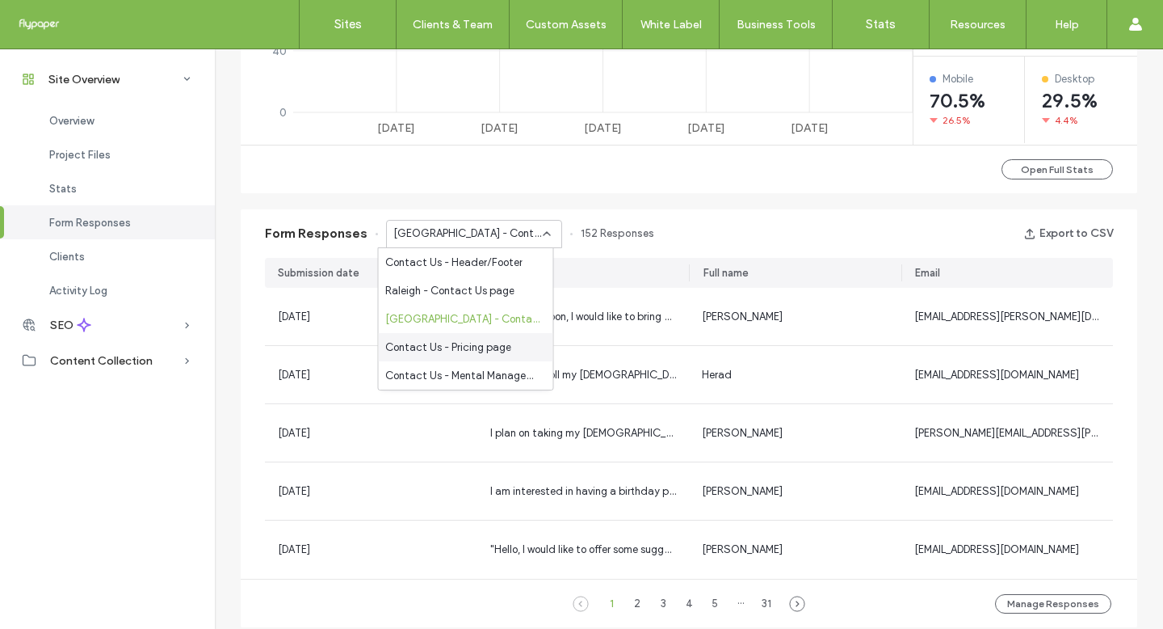
click at [439, 336] on div "Contact Us - Pricing page" at bounding box center [466, 347] width 174 height 28
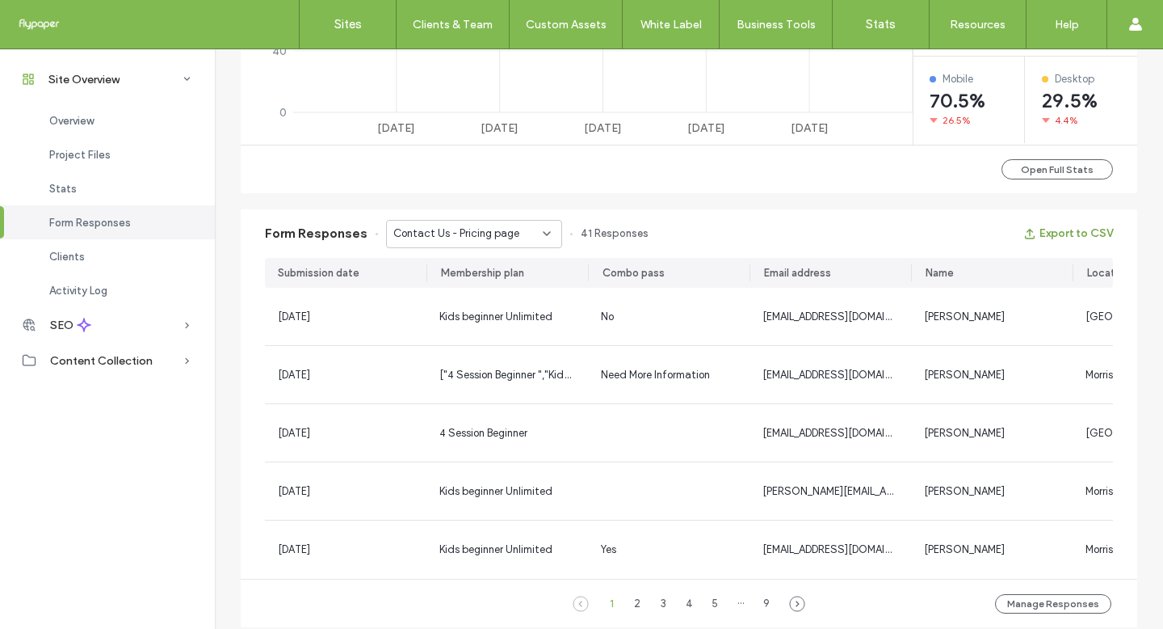
click at [1092, 229] on button "Export to CSV" at bounding box center [1069, 234] width 90 height 26
click at [432, 227] on span "Contact Us - Pricing page" at bounding box center [456, 233] width 126 height 16
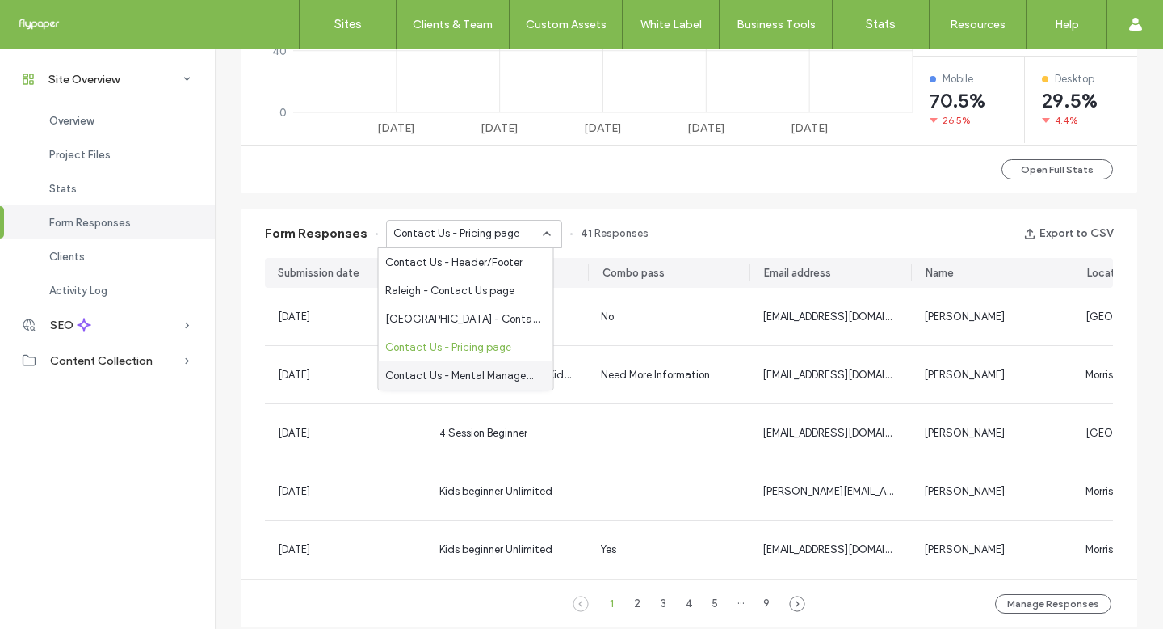
click at [454, 376] on span "Contact Us - Mental Management Systems page" at bounding box center [462, 376] width 155 height 16
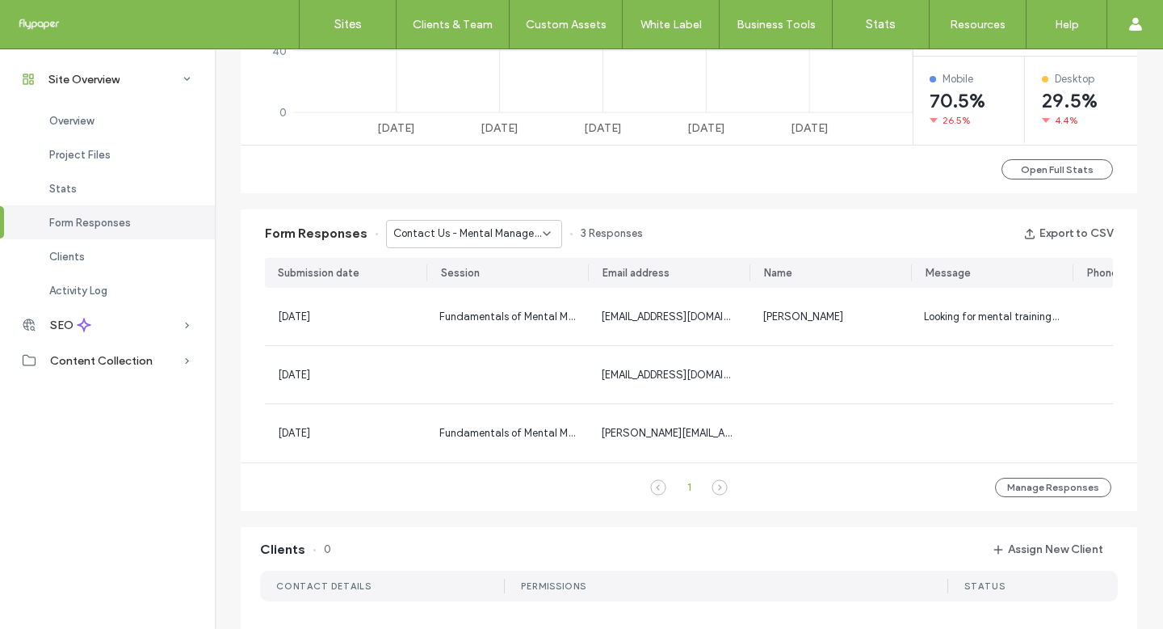
click at [430, 487] on div "1 Manage Responses" at bounding box center [689, 486] width 897 height 48
